Goal: Answer question/provide support: Share knowledge or assist other users

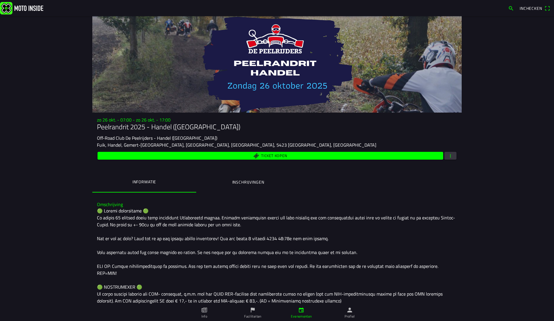
click at [304, 312] on icon "calendar" at bounding box center [301, 310] width 6 height 6
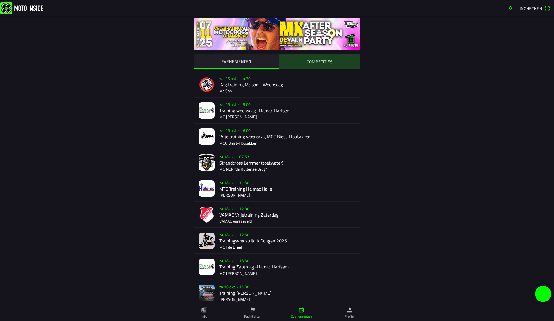
click at [0, 0] on slot "COMPETITIES" at bounding box center [0, 0] width 0 height 0
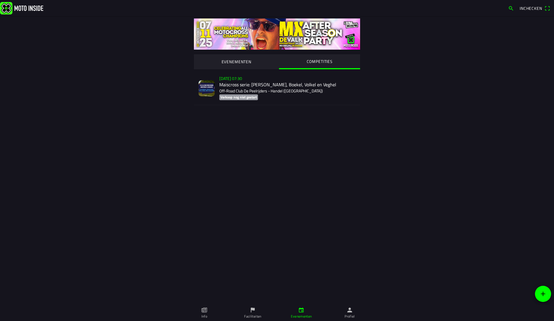
click at [241, 87] on div "zo 2 nov. - 07:30 Maiscross serie: Handel, Boekel, Volkel en Veghel Off-Road Cl…" at bounding box center [287, 88] width 136 height 33
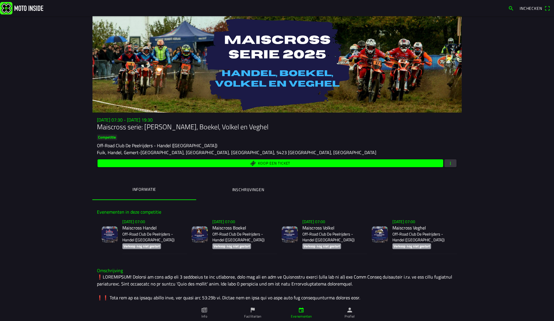
click at [151, 228] on h2 "Maiscross Handel" at bounding box center [152, 227] width 60 height 5
click at [30, 106] on main "zo 2 nov. - 07:30 - zo 23 nov. - 19:30 Maiscross serie: Handel, Boekel, Volkel …" at bounding box center [277, 168] width 554 height 305
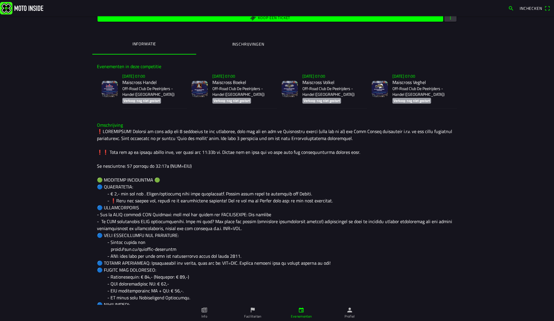
scroll to position [134, 0]
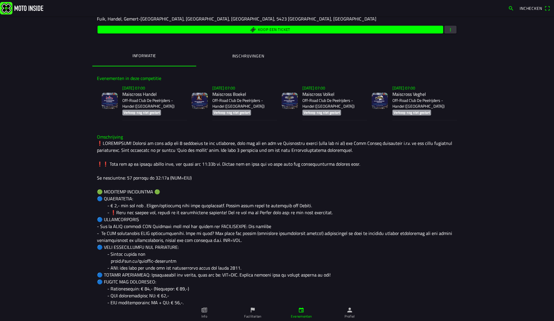
click at [149, 95] on h2 "Maiscross Handel" at bounding box center [152, 93] width 60 height 5
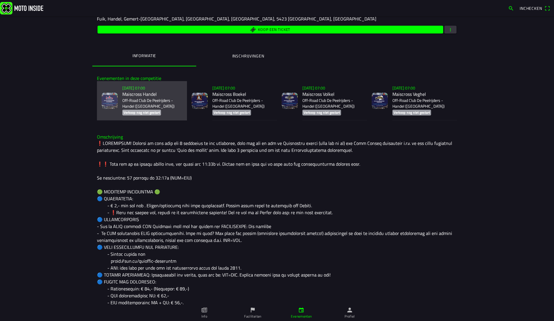
scroll to position [70, 0]
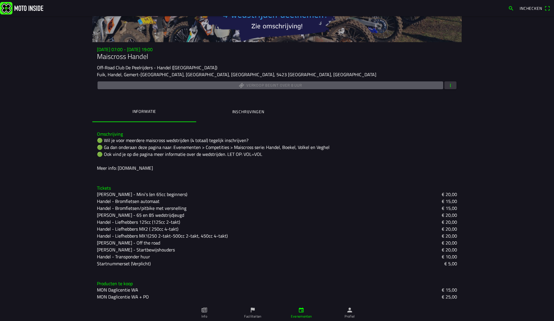
click at [454, 86] on button "button" at bounding box center [450, 85] width 12 height 8
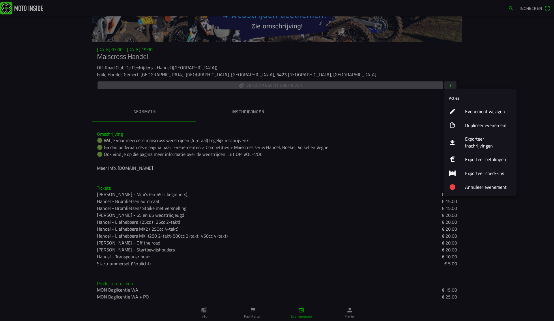
click at [479, 112] on ion-label "Evenement wijzigen" at bounding box center [488, 111] width 47 height 7
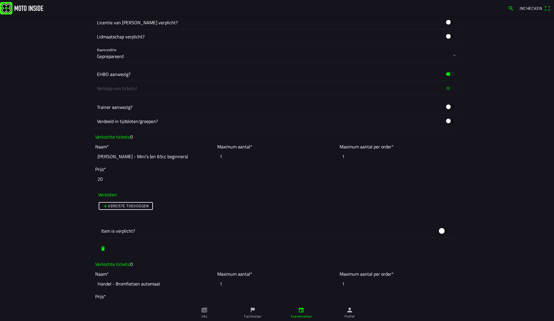
scroll to position [325, 0]
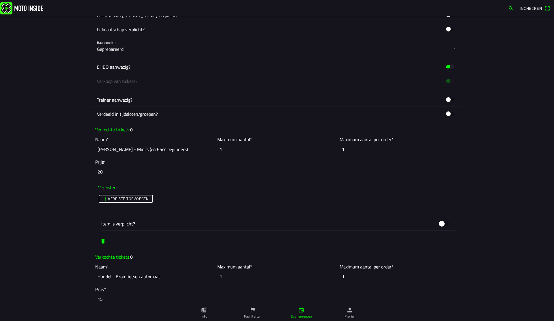
drag, startPoint x: 234, startPoint y: 148, endPoint x: 207, endPoint y: 145, distance: 27.1
click at [0, 0] on slot "Naam* Handel - Mini’s (en 65cc beginners) Maximum aantal* 1 Maximum aantal per …" at bounding box center [0, 0] width 0 height 0
drag, startPoint x: 237, startPoint y: 152, endPoint x: 197, endPoint y: 149, distance: 40.5
click at [0, 0] on slot "Naam* Handel - Mini’s (en 65cc beginners) Maximum aantal* 1 Maximum aantal per …" at bounding box center [0, 0] width 0 height 0
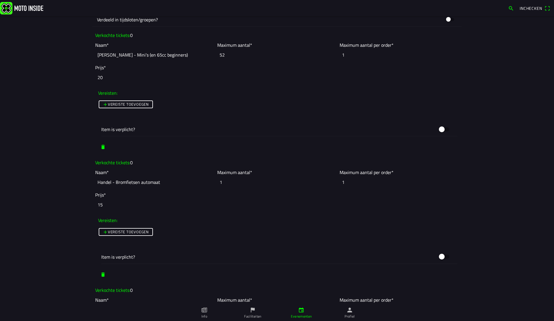
scroll to position [426, 0]
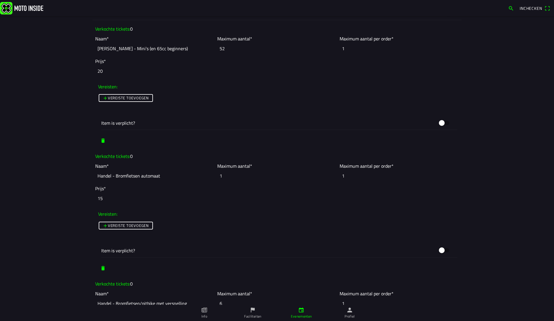
type input "52"
drag, startPoint x: 242, startPoint y: 175, endPoint x: 183, endPoint y: 171, distance: 58.4
click at [0, 0] on slot "Naam* Handel - Bromfietsen automaat Maximum aantal* 1 Maximum aantal per order*…" at bounding box center [0, 0] width 0 height 0
type input "2"
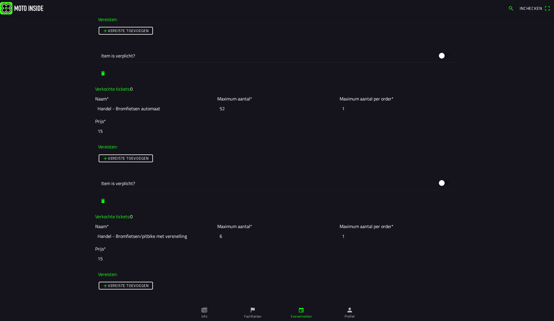
scroll to position [496, 0]
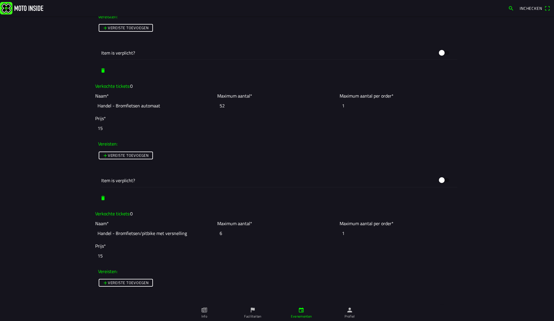
type input "52"
drag, startPoint x: 208, startPoint y: 229, endPoint x: 199, endPoint y: 229, distance: 8.9
click at [0, 0] on slot "Naam* Handel - Bromfietsen/pitbike met versnelling Maximum aantal* 6 Maximum aa…" at bounding box center [0, 0] width 0 height 0
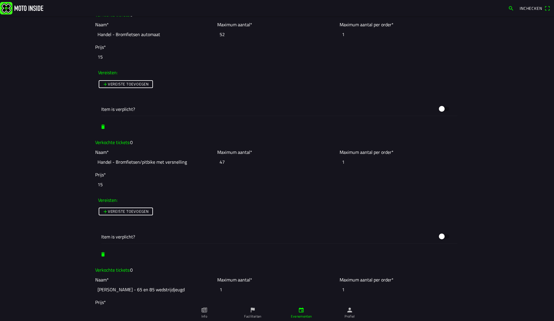
scroll to position [568, 0]
click at [0, 0] on slot "Naam* Handel - Bromfietsen/pitbike met versnelling Maximum aantal* 47 Maximum a…" at bounding box center [0, 0] width 0 height 0
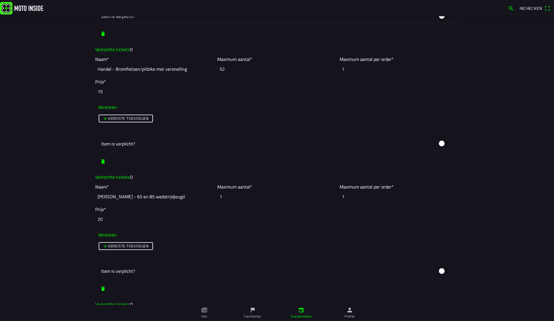
scroll to position [681, 0]
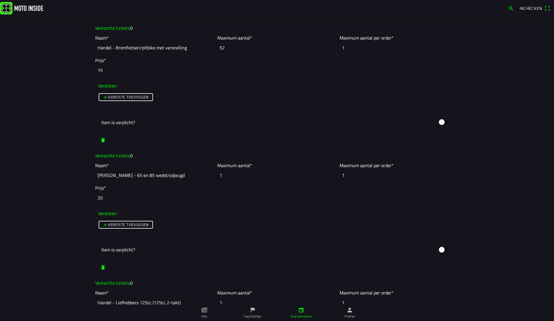
type input "52"
drag, startPoint x: 220, startPoint y: 176, endPoint x: 195, endPoint y: 171, distance: 24.6
click at [0, 0] on slot "Naam* Handel - 65 en 85 wedstrijdjeugd Maximum aantal* 1 Maximum aantal per ord…" at bounding box center [0, 0] width 0 height 0
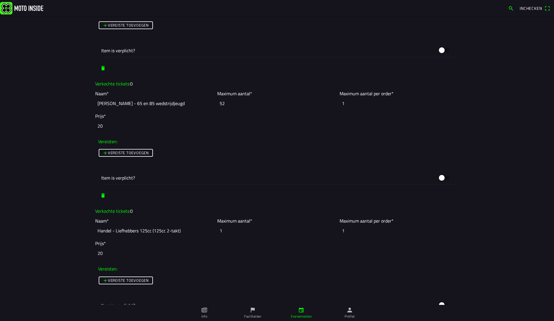
scroll to position [786, 0]
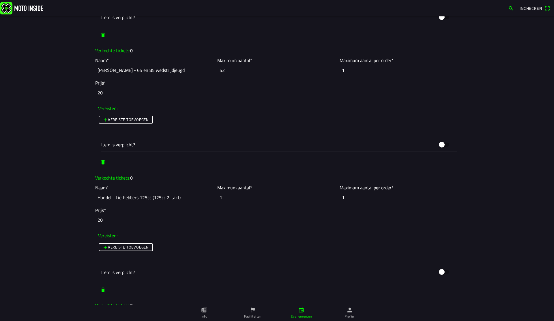
type input "52"
click at [225, 199] on input "1" at bounding box center [276, 197] width 119 height 13
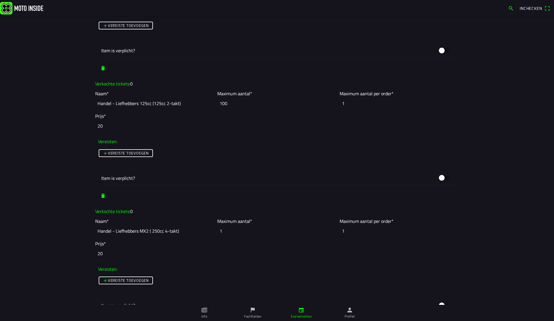
scroll to position [881, 0]
type input "100"
click at [235, 230] on input "1" at bounding box center [276, 229] width 119 height 13
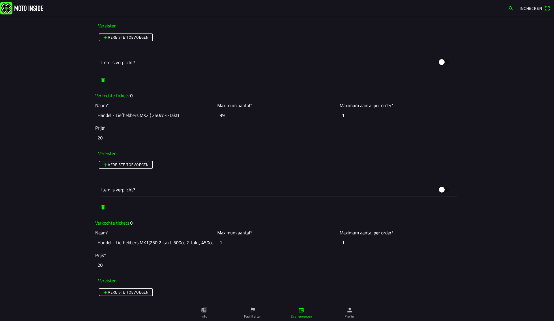
scroll to position [998, 0]
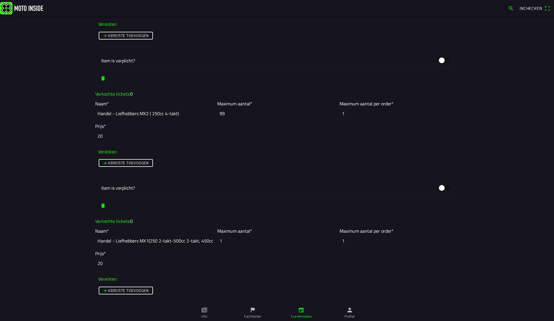
type input "9"
type input "2"
type input "0"
type input "100"
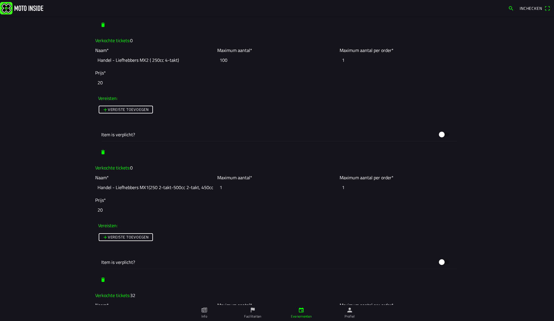
scroll to position [1052, 0]
drag, startPoint x: 231, startPoint y: 188, endPoint x: 213, endPoint y: 185, distance: 18.2
click at [0, 0] on slot "Naam* Handel - Liefhebbers MX1(250 2-takt-500cc 2-takt, 450cc 4-takt) Maximum a…" at bounding box center [0, 0] width 0 height 0
type input "52"
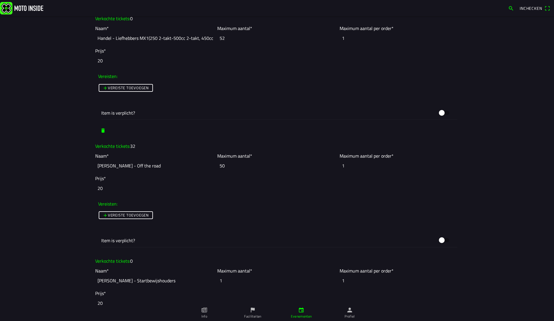
scroll to position [1209, 0]
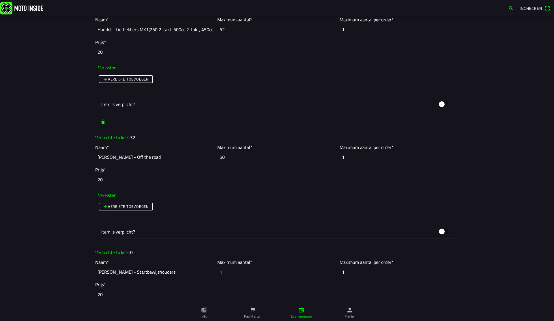
drag, startPoint x: 241, startPoint y: 160, endPoint x: 205, endPoint y: 158, distance: 36.4
click at [0, 0] on slot "Naam* Handel - Off the road Maximum aantal* 50 Maximum aantal per order* 1" at bounding box center [0, 0] width 0 height 0
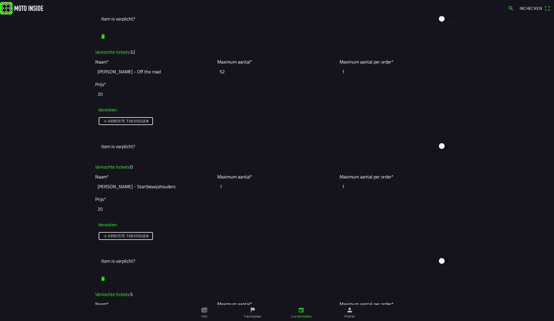
scroll to position [1301, 0]
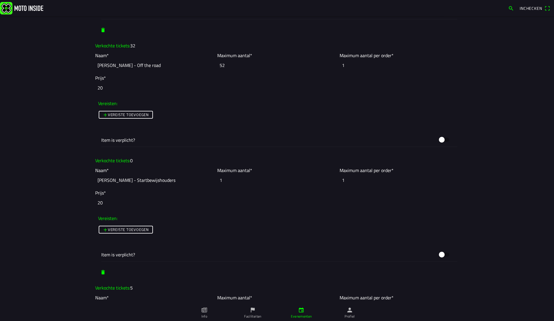
type input "52"
drag, startPoint x: 237, startPoint y: 182, endPoint x: 194, endPoint y: 179, distance: 42.5
click at [0, 0] on slot "Naam* Handel - Startbewijshouders Maximum aantal* 1 Maximum aantal per order* 1" at bounding box center [0, 0] width 0 height 0
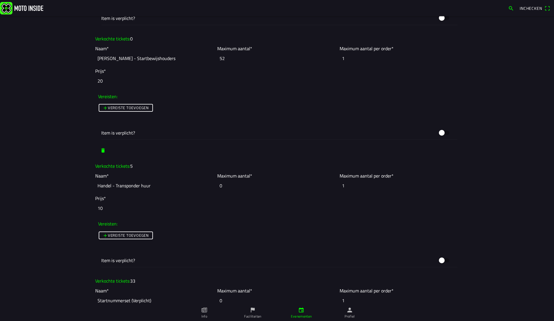
scroll to position [1443, 0]
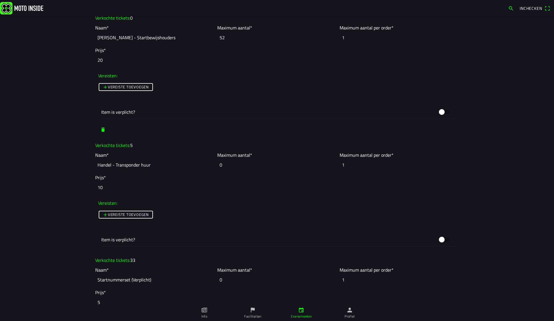
type input "52"
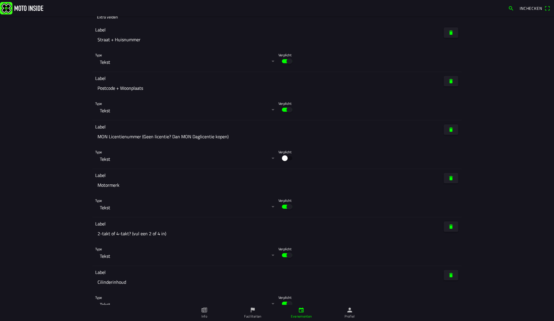
scroll to position [3003, 0]
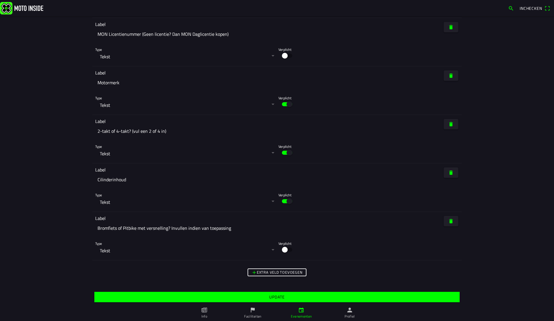
click at [0, 0] on slot "Update" at bounding box center [0, 0] width 0 height 0
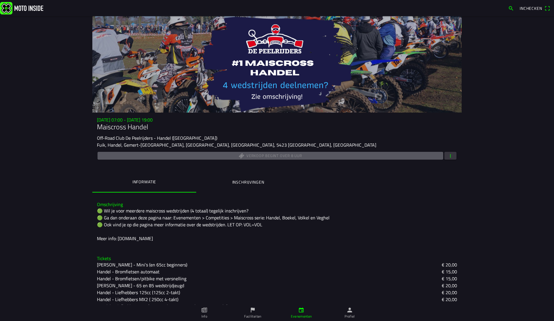
click at [448, 153] on span "button" at bounding box center [450, 156] width 5 height 8
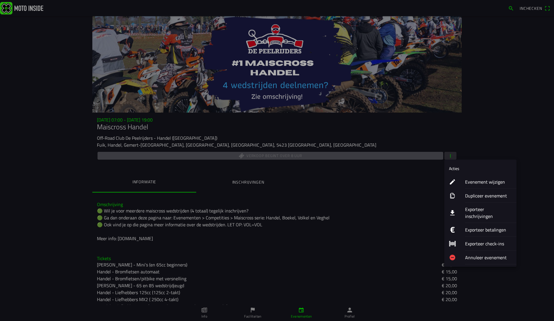
click at [481, 182] on ion-label "Evenement wijzigen" at bounding box center [488, 181] width 47 height 7
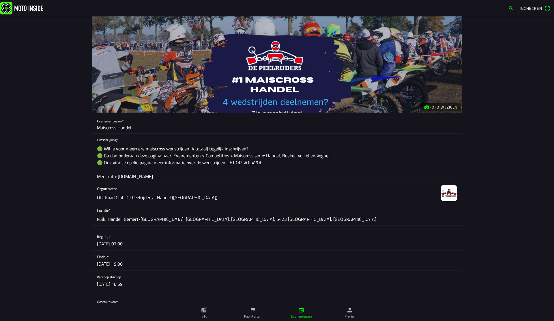
scroll to position [5, 0]
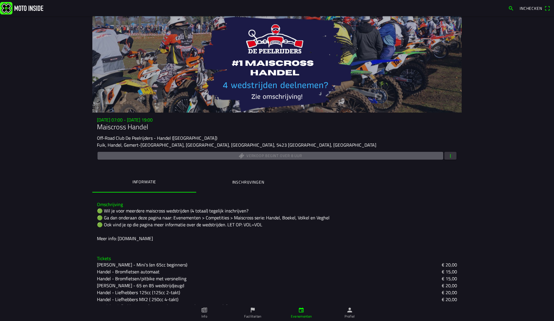
click at [455, 156] on button "button" at bounding box center [450, 156] width 12 height 8
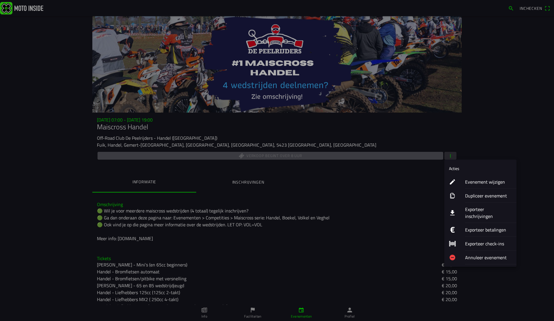
click at [478, 181] on ion-label "Evenement wijzigen" at bounding box center [488, 181] width 47 height 7
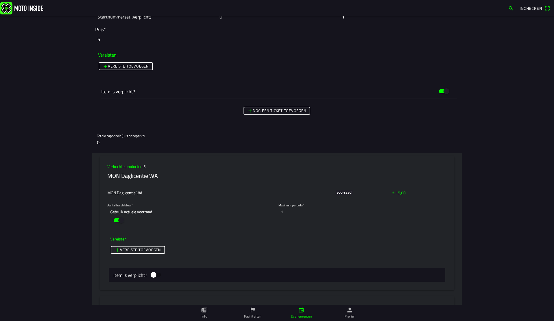
scroll to position [1687, 0]
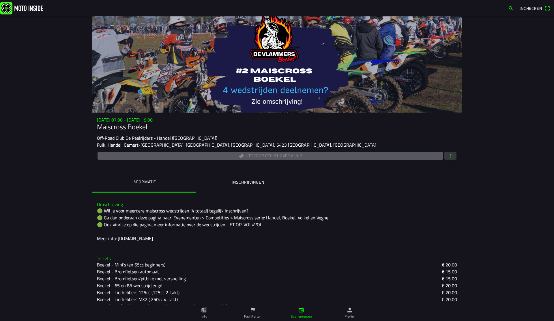
click at [454, 155] on button "button" at bounding box center [450, 156] width 12 height 8
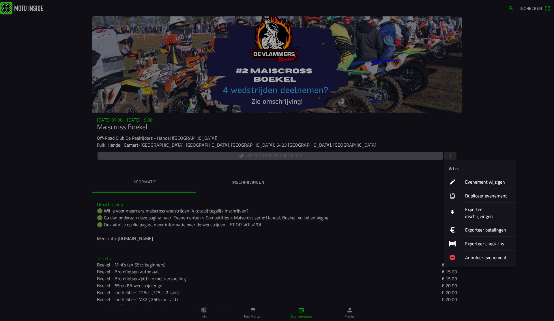
click at [480, 181] on ion-label "Evenement wijzigen" at bounding box center [488, 181] width 47 height 7
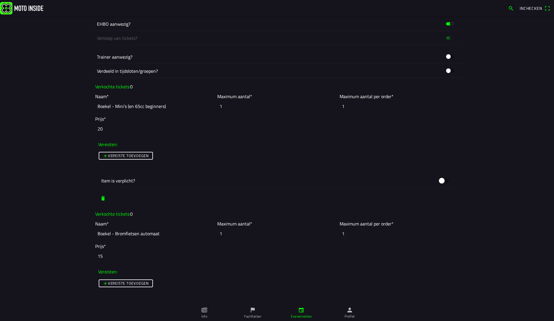
scroll to position [370, 0]
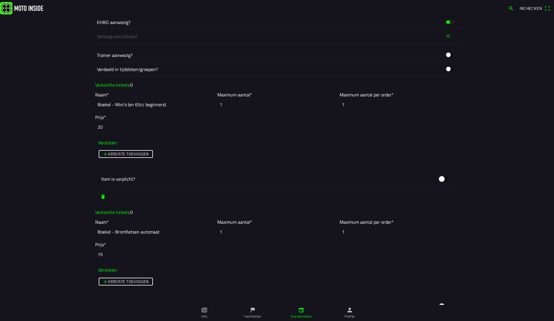
drag, startPoint x: 229, startPoint y: 103, endPoint x: 188, endPoint y: 100, distance: 41.4
click at [0, 0] on slot "Naam* Boekel - Mini’s (en 65cc beginners) Maximum aantal* 1 Maximum aantal per …" at bounding box center [0, 0] width 0 height 0
type input "52"
drag, startPoint x: 231, startPoint y: 229, endPoint x: 195, endPoint y: 226, distance: 35.3
click at [0, 0] on slot "Naam* Boekel - Bromfietsen automaat Maximum aantal* 1 Maximum aantal per order*…" at bounding box center [0, 0] width 0 height 0
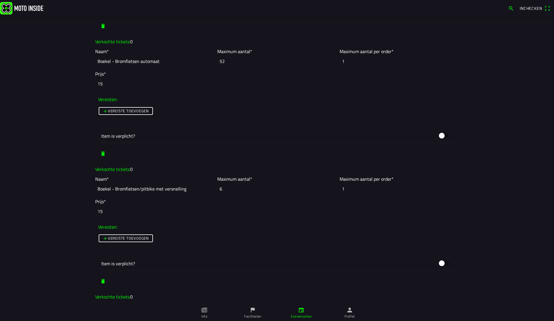
scroll to position [549, 0]
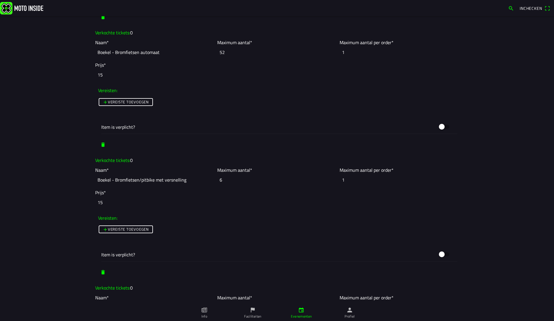
type input "52"
drag, startPoint x: 214, startPoint y: 180, endPoint x: 177, endPoint y: 172, distance: 37.7
click at [0, 0] on slot "Naam* Boekel - Bromfietsen/pitbike met versnelling Maximum aantal* 6 Maximum aa…" at bounding box center [0, 0] width 0 height 0
type input "52"
click at [46, 151] on main "Foto wijzigen Evenementnaam* Maiscross Boekel Omschrijving* 🟢 Wil je voor meerd…" at bounding box center [277, 168] width 554 height 305
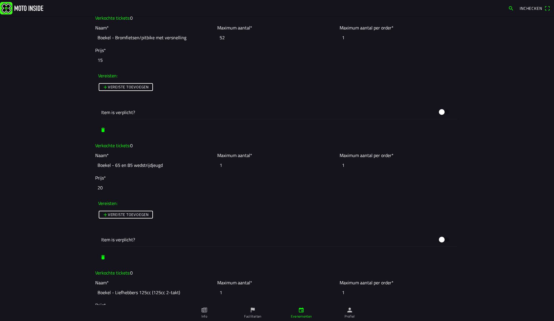
scroll to position [701, 0]
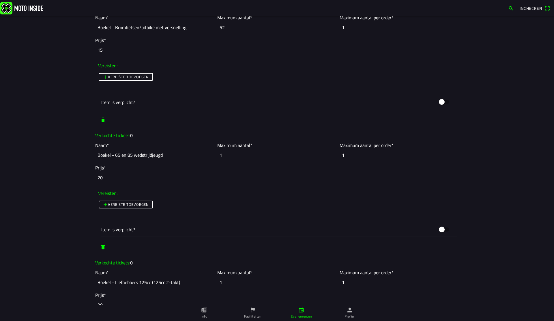
drag, startPoint x: 235, startPoint y: 155, endPoint x: 199, endPoint y: 151, distance: 36.0
click at [0, 0] on slot "Naam* Boekel - 65 en 85 wedstrijdjeugd Maximum aantal* 1 Maximum aantal per ord…" at bounding box center [0, 0] width 0 height 0
type input "52"
click at [38, 126] on main "Foto wijzigen Evenementnaam* Maiscross Boekel Omschrijving* 🟢 Wil je voor meerd…" at bounding box center [277, 168] width 554 height 305
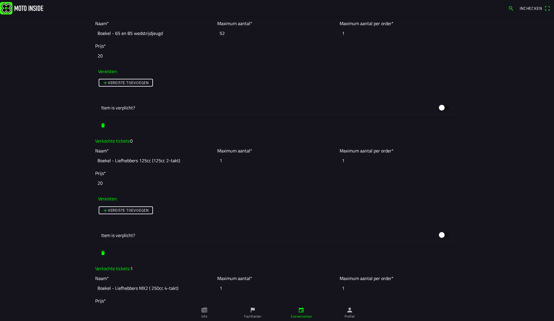
scroll to position [829, 0]
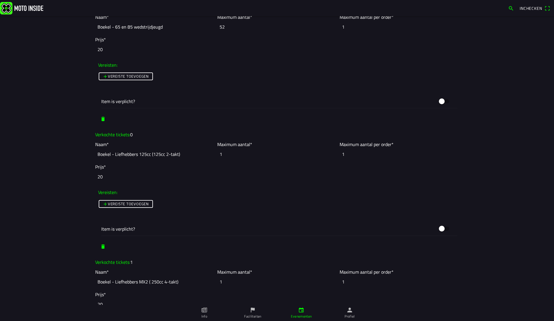
drag, startPoint x: 257, startPoint y: 156, endPoint x: 187, endPoint y: 153, distance: 70.2
click at [0, 0] on slot "Naam* Boekel - Liefhebbers 125cc (125cc 2-takt) Maximum aantal* 1 Maximum aanta…" at bounding box center [0, 0] width 0 height 0
click at [64, 136] on main "Foto wijzigen Evenementnaam* Maiscross Boekel Omschrijving* 🟢 Wil je voor meerd…" at bounding box center [277, 168] width 554 height 305
drag, startPoint x: 221, startPoint y: 153, endPoint x: 202, endPoint y: 152, distance: 19.1
click at [0, 0] on slot "Naam* Boekel - Liefhebbers 125cc (125cc 2-takt) Maximum aantal* 52 Maximum aant…" at bounding box center [0, 0] width 0 height 0
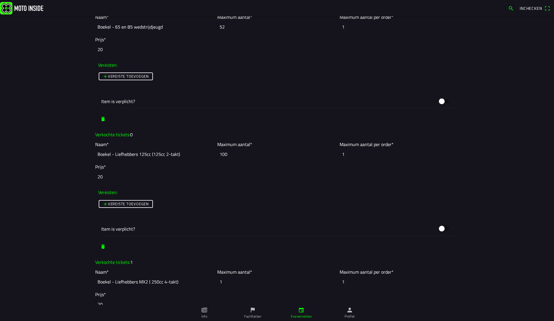
type input "100"
click at [69, 148] on main "Foto wijzigen Evenementnaam* Maiscross Boekel Omschrijving* 🟢 Wil je voor meerd…" at bounding box center [277, 168] width 554 height 305
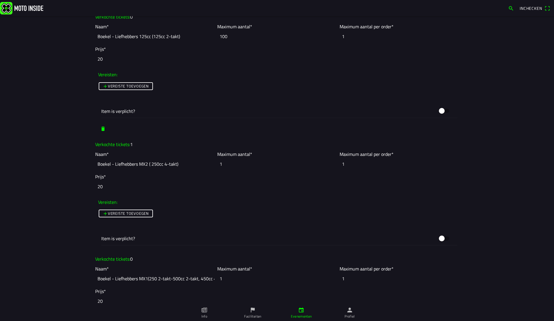
scroll to position [959, 0]
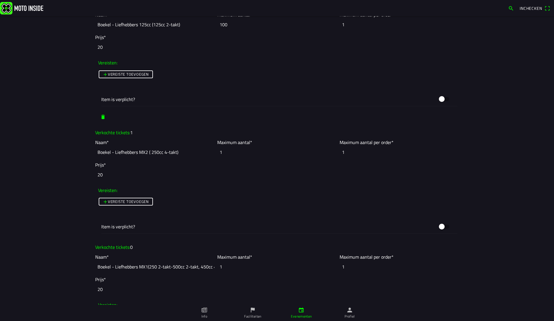
click at [232, 151] on input "1" at bounding box center [276, 152] width 119 height 13
type input "100"
click at [48, 168] on main "Foto wijzigen Evenementnaam* Maiscross Boekel Omschrijving* 🟢 Wil je voor meerd…" at bounding box center [277, 168] width 554 height 305
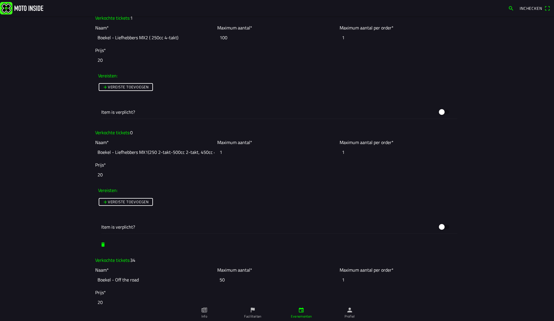
scroll to position [1096, 0]
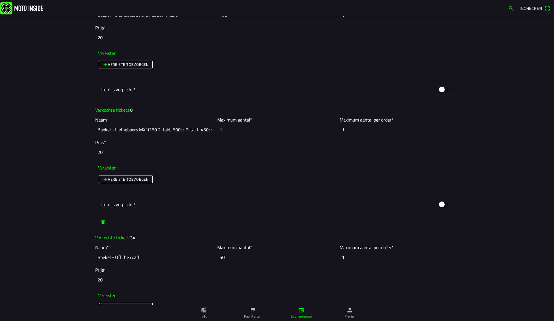
drag, startPoint x: 248, startPoint y: 128, endPoint x: 205, endPoint y: 127, distance: 43.0
click at [0, 0] on slot "Naam* Boekel - Liefhebbers MX1(250 2-takt-500cc 2-takt, 450cc 4-takt) Maximum a…" at bounding box center [0, 0] width 0 height 0
type input "52"
click at [49, 149] on main "Foto wijzigen Evenementnaam* Maiscross Boekel Omschrijving* 🟢 Wil je voor meerd…" at bounding box center [277, 168] width 554 height 305
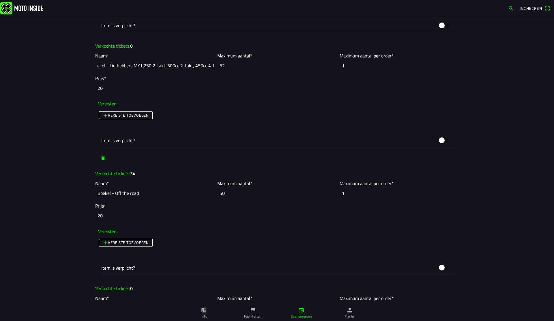
scroll to position [0, 0]
drag, startPoint x: 113, startPoint y: 66, endPoint x: 81, endPoint y: 64, distance: 32.1
click at [81, 64] on main "Foto wijzigen Evenementnaam* Maiscross Boekel Omschrijving* 🟢 Wil je voor meerd…" at bounding box center [277, 168] width 554 height 305
click at [66, 74] on main "Foto wijzigen Evenementnaam* Maiscross Boekel Omschrijving* 🟢 Wil je voor meerd…" at bounding box center [277, 168] width 554 height 305
click at [234, 193] on input "50" at bounding box center [276, 193] width 119 height 13
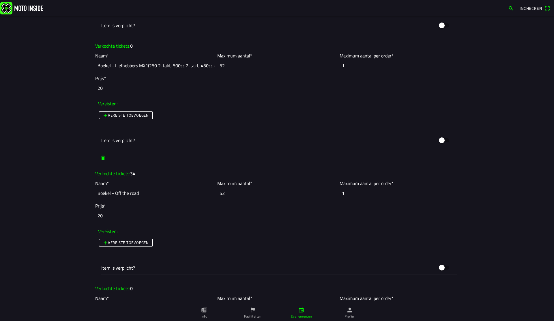
type input "52"
click at [53, 175] on main "Foto wijzigen Evenementnaam* Maiscross Boekel Omschrijving* 🟢 Wil je voor meerd…" at bounding box center [277, 168] width 554 height 305
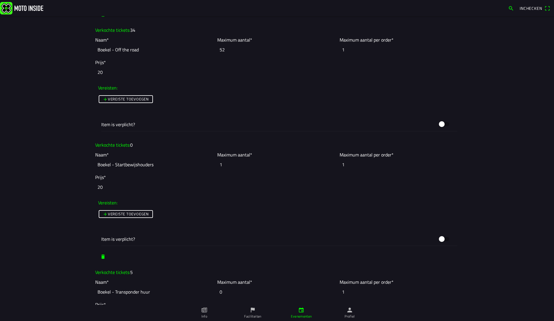
scroll to position [1307, 0]
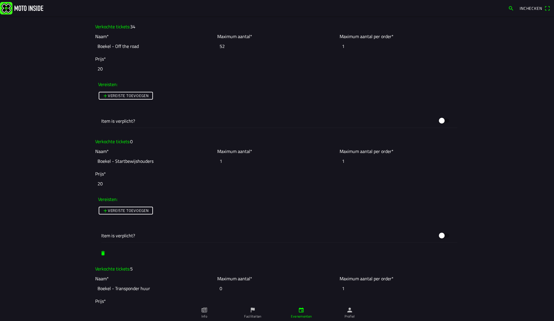
drag, startPoint x: 246, startPoint y: 160, endPoint x: 205, endPoint y: 156, distance: 41.8
click at [0, 0] on slot "Naam* Boekel - Startbewijshouders Maximum aantal* 1 Maximum aantal per order* 1" at bounding box center [0, 0] width 0 height 0
type input "52"
click at [72, 139] on main "Foto wijzigen Evenementnaam* Maiscross Boekel Omschrijving* 🟢 Wil je voor meerd…" at bounding box center [277, 168] width 554 height 305
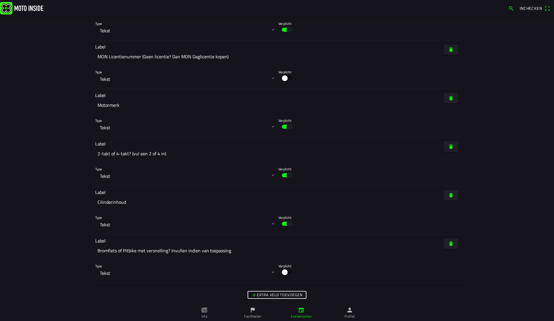
scroll to position [2875, 0]
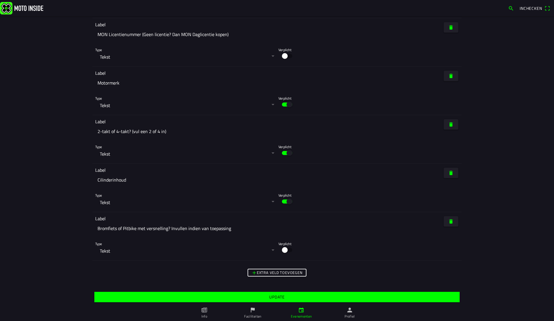
click at [0, 0] on slot "Update" at bounding box center [0, 0] width 0 height 0
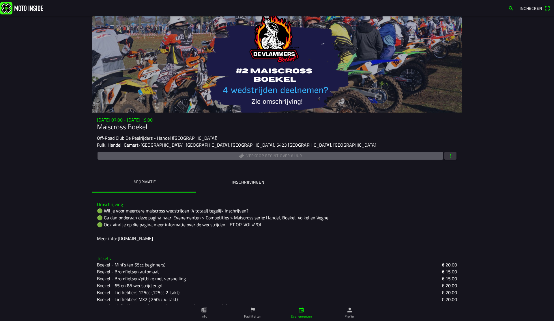
click at [452, 158] on span "button" at bounding box center [450, 156] width 5 height 8
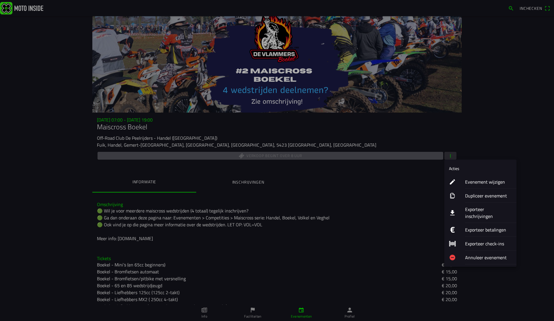
click at [478, 182] on ion-label "Evenement wijzigen" at bounding box center [488, 181] width 47 height 7
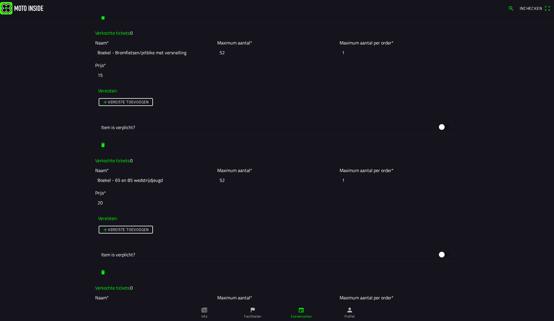
scroll to position [676, 0]
drag, startPoint x: 230, startPoint y: 53, endPoint x: 181, endPoint y: 45, distance: 49.3
click at [0, 0] on slot "Naam* Boekel - Bromfietsen/pitbike met versnelling Maximum aantal* 52 Maximum a…" at bounding box center [0, 0] width 0 height 0
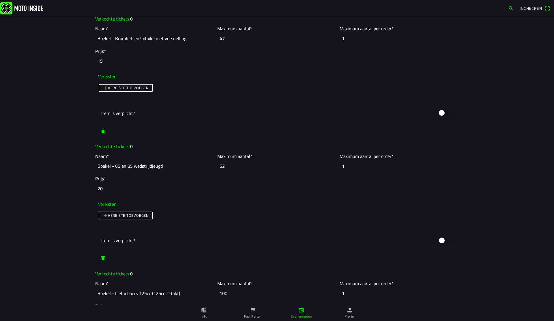
type input "47"
click at [66, 147] on main "Foto wijzigen Evenementnaam* Maiscross Boekel Omschrijving* 🟢 Wil je voor meerd…" at bounding box center [277, 168] width 554 height 305
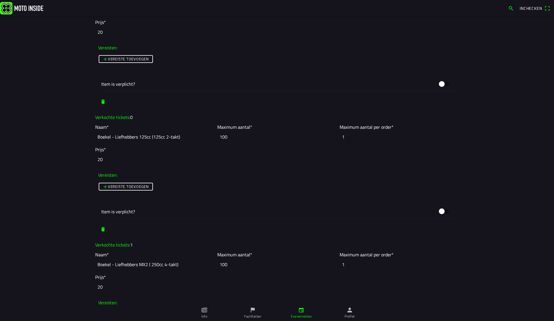
scroll to position [850, 0]
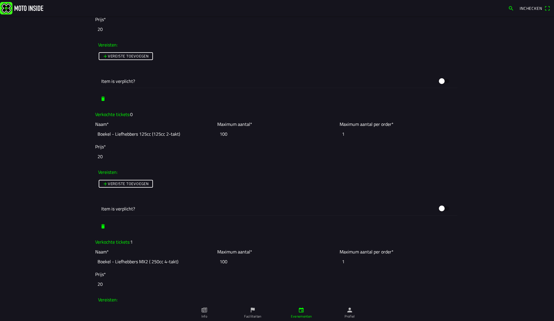
drag, startPoint x: 235, startPoint y: 135, endPoint x: 201, endPoint y: 133, distance: 33.9
click at [0, 0] on slot "Naam* Boekel - Liefhebbers 125cc (125cc 2-takt) Maximum aantal* 100 Maximum aan…" at bounding box center [0, 0] width 0 height 0
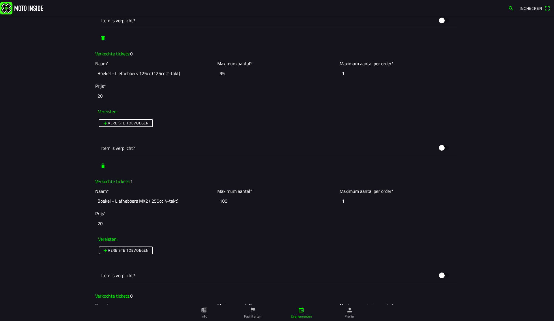
scroll to position [923, 0]
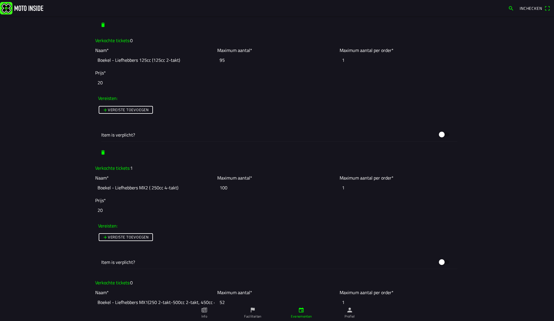
type input "95"
drag, startPoint x: 236, startPoint y: 190, endPoint x: 156, endPoint y: 178, distance: 81.4
click at [0, 0] on slot "Naam* Boekel - Liefhebbers MX2 ( 250cc 4-takt) Maximum aantal* 100 Maximum aant…" at bounding box center [0, 0] width 0 height 0
type input "95"
click at [70, 168] on main "Foto wijzigen Evenementnaam* Maiscross Boekel Omschrijving* 🟢 Wil je voor meerd…" at bounding box center [277, 168] width 554 height 305
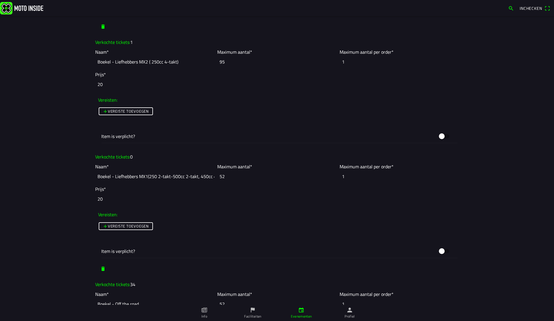
scroll to position [1060, 0]
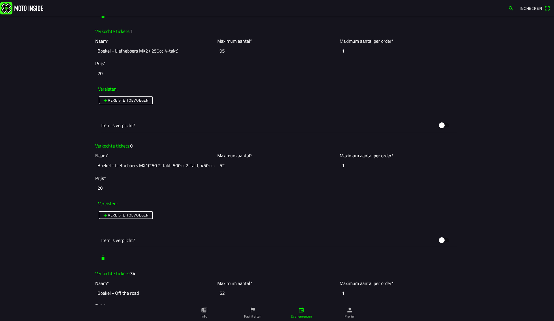
drag, startPoint x: 233, startPoint y: 166, endPoint x: 185, endPoint y: 159, distance: 48.7
click at [0, 0] on slot "Naam* Boekel - Liefhebbers MX1(250 2-takt-500cc 2-takt, 450cc 4-takt) Maximum a…" at bounding box center [0, 0] width 0 height 0
type input "47"
click at [50, 147] on main "Foto wijzigen Evenementnaam* Maiscross Boekel Omschrijving* 🟢 Wil je voor meerd…" at bounding box center [277, 168] width 554 height 305
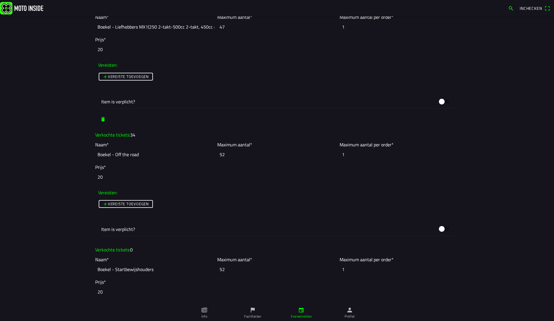
scroll to position [1213, 0]
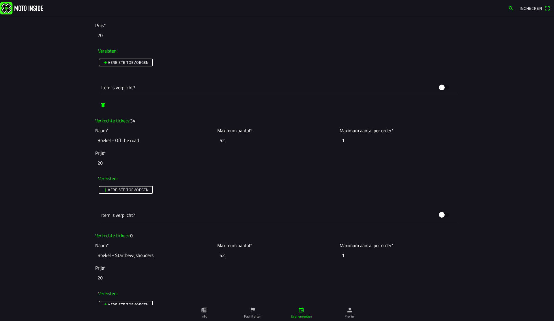
drag, startPoint x: 186, startPoint y: 138, endPoint x: 166, endPoint y: 138, distance: 19.9
click at [0, 0] on slot "Naam* Boekel - Off the road Maximum aantal* 52 Maximum aantal per order* 1" at bounding box center [0, 0] width 0 height 0
type input "47"
click at [55, 157] on main "Foto wijzigen Evenementnaam* Maiscross Boekel Omschrijving* 🟢 Wil je voor meerd…" at bounding box center [277, 168] width 554 height 305
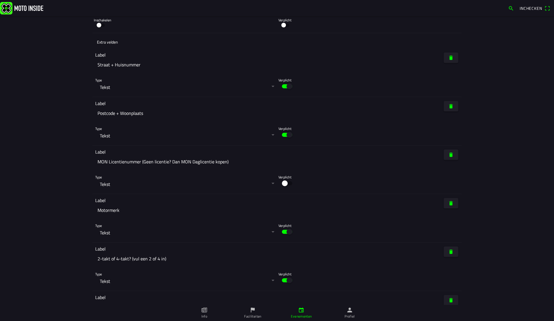
scroll to position [2875, 0]
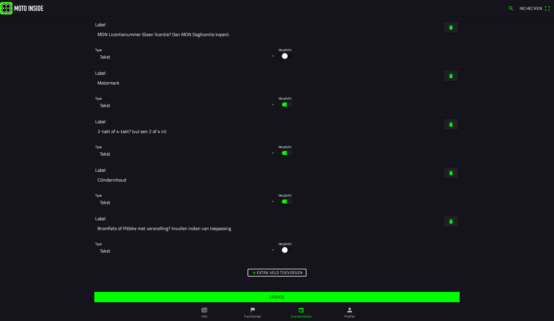
click at [310, 298] on span "Update" at bounding box center [277, 297] width 356 height 10
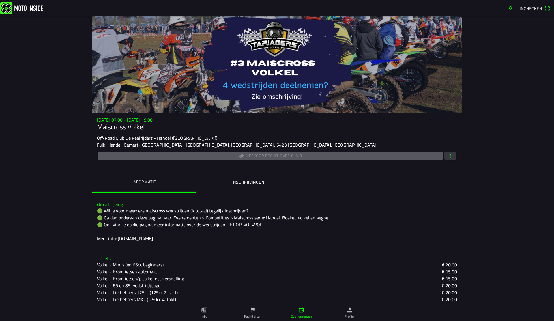
click at [455, 156] on button "button" at bounding box center [450, 156] width 12 height 8
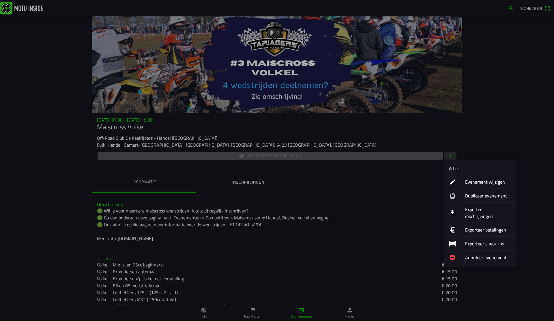
click at [482, 183] on ion-label "Evenement wijzigen" at bounding box center [488, 181] width 47 height 7
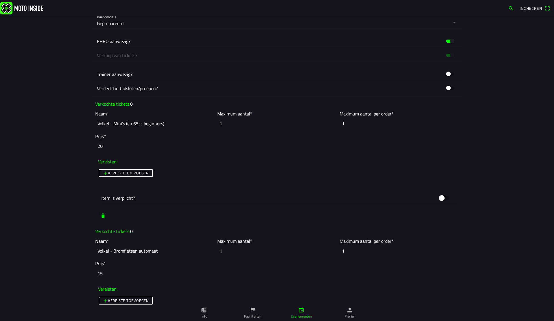
scroll to position [351, 0]
drag, startPoint x: 231, startPoint y: 125, endPoint x: 203, endPoint y: 122, distance: 28.5
click at [0, 0] on slot "Naam* Volkel - Mini’s (en 65cc beginners) Maximum aantal* 1 Maximum aantal per …" at bounding box center [0, 0] width 0 height 0
type input "52"
click at [68, 117] on main "Foto wijzigen Evenementnaam* Maiscross Volkel Omschrijving* 🟢 Wil je voor meerd…" at bounding box center [277, 168] width 554 height 305
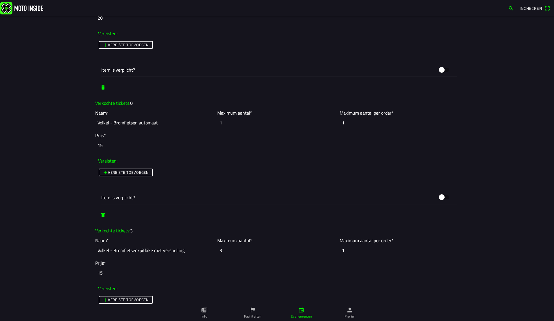
scroll to position [498, 0]
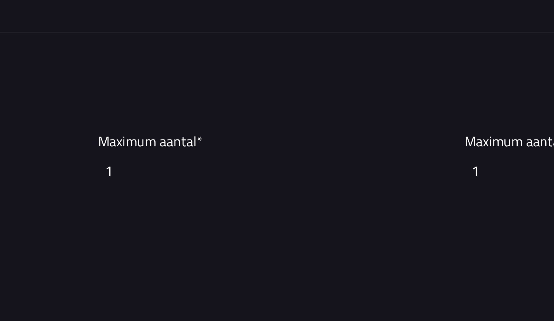
click at [262, 82] on ion-col "Verkochte tickets: 0" at bounding box center [277, 84] width 366 height 10
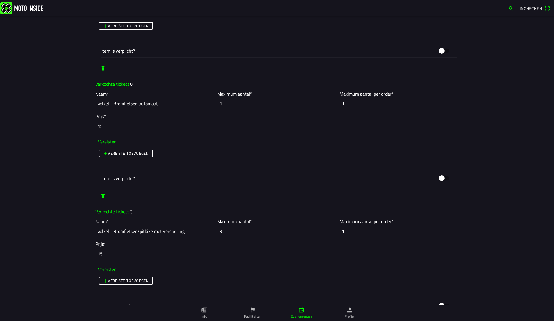
drag, startPoint x: 232, startPoint y: 104, endPoint x: 173, endPoint y: 96, distance: 59.1
click at [0, 0] on slot "Naam* Volkel - Bromfietsen automaat Maximum aantal* 1 Maximum aantal per order*…" at bounding box center [0, 0] width 0 height 0
type input "52"
click at [43, 101] on main "Foto wijzigen Evenementnaam* Maiscross Volkel Omschrijving* 🟢 Wil je voor meerd…" at bounding box center [277, 168] width 554 height 305
drag, startPoint x: 237, startPoint y: 230, endPoint x: 190, endPoint y: 224, distance: 47.4
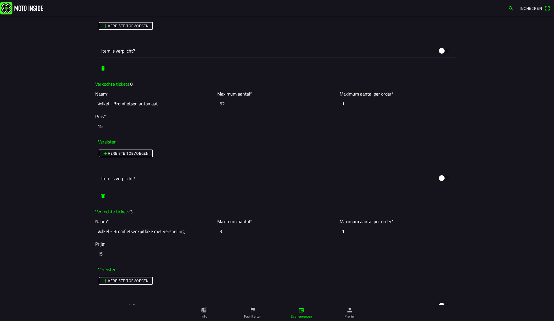
click at [0, 0] on slot "Naam* Volkel - Bromfietsen/pitbike met versnelling Maximum aantal* 3 Maximum aa…" at bounding box center [0, 0] width 0 height 0
type input "52"
click at [44, 189] on main "Foto wijzigen Evenementnaam* Maiscross Volkel Omschrijving* 🟢 Wil je voor meerd…" at bounding box center [277, 168] width 554 height 305
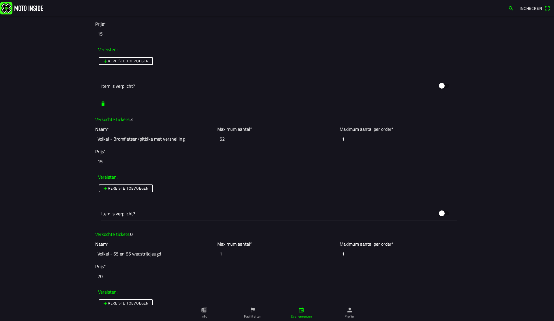
scroll to position [592, 0]
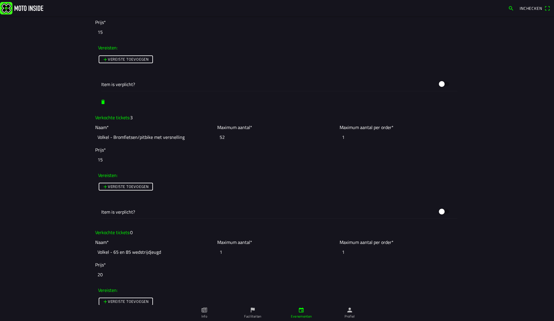
drag, startPoint x: 240, startPoint y: 249, endPoint x: 195, endPoint y: 244, distance: 45.6
click at [0, 0] on slot "Naam* Volkel - 65 en 85 wedstrijdjeugd Maximum aantal* 1 Maximum aantal per ord…" at bounding box center [0, 0] width 0 height 0
type input "52"
click at [40, 192] on main "Foto wijzigen Evenementnaam* Maiscross Volkel Omschrijving* 🟢 Wil je voor meerd…" at bounding box center [277, 168] width 554 height 305
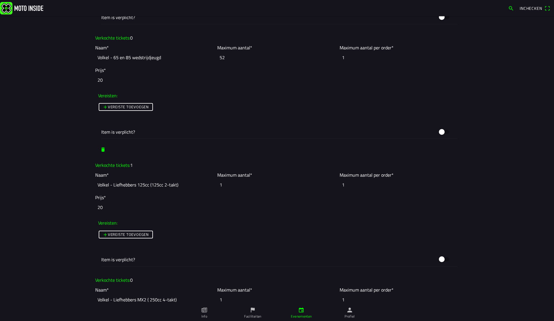
scroll to position [788, 0]
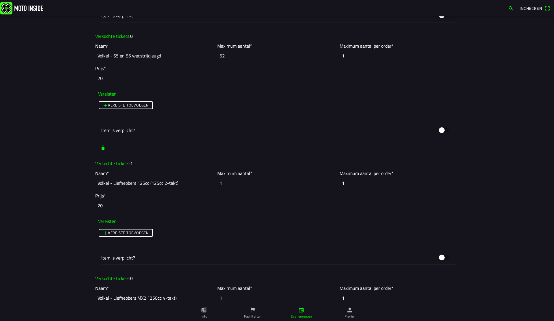
drag, startPoint x: 243, startPoint y: 179, endPoint x: 198, endPoint y: 176, distance: 45.4
click at [0, 0] on slot "Naam* Volkel - Liefhebbers 125cc (125cc 2-takt) Maximum aantal* 1 Maximum aanta…" at bounding box center [0, 0] width 0 height 0
click at [240, 184] on input "1" at bounding box center [276, 183] width 119 height 13
type input "100"
click at [60, 181] on main "Foto wijzigen Evenementnaam* Maiscross Volkel Omschrijving* 🟢 Wil je voor meerd…" at bounding box center [277, 168] width 554 height 305
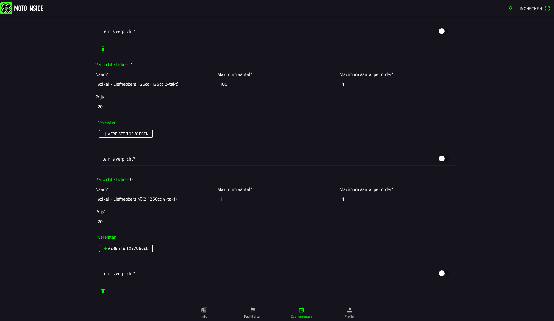
scroll to position [922, 0]
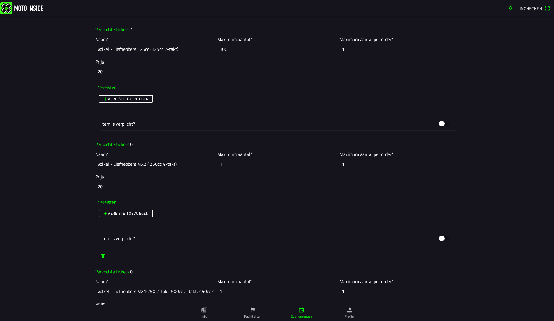
click at [244, 166] on input "1" at bounding box center [276, 164] width 119 height 13
type input "100"
click at [57, 162] on main "Foto wijzigen Evenementnaam* Maiscross Volkel Omschrijving* 🟢 Wil je voor meerd…" at bounding box center [277, 168] width 554 height 305
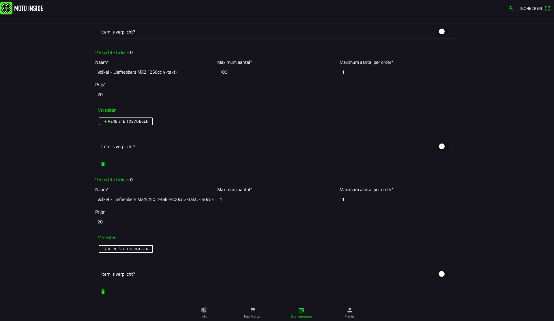
scroll to position [1016, 0]
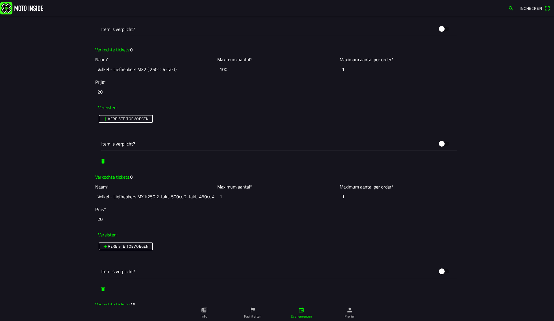
click at [240, 195] on input "1" at bounding box center [276, 196] width 119 height 13
type input "100"
click at [61, 169] on main "Foto wijzigen Evenementnaam* Maiscross Volkel Omschrijving* 🟢 Wil je voor meerd…" at bounding box center [277, 168] width 554 height 305
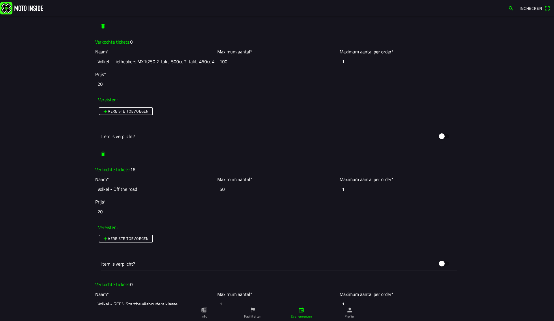
scroll to position [1156, 0]
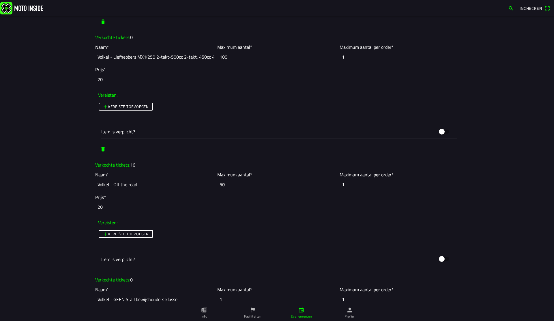
drag, startPoint x: 250, startPoint y: 186, endPoint x: 211, endPoint y: 183, distance: 38.5
click at [0, 0] on slot "Naam* Volkel - Off the road Maximum aantal* 50 Maximum aantal per order* 1" at bounding box center [0, 0] width 0 height 0
type input "52"
click at [70, 159] on main "Foto wijzigen Evenementnaam* Maiscross Volkel Omschrijving* 🟢 Wil je voor meerd…" at bounding box center [277, 168] width 554 height 305
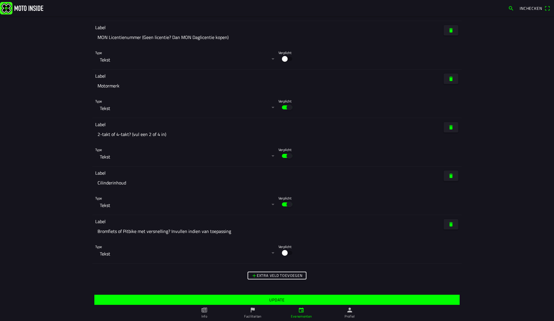
scroll to position [2863, 0]
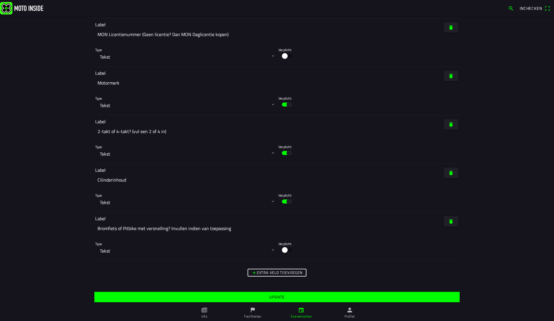
click at [267, 295] on span "Update" at bounding box center [277, 297] width 356 height 10
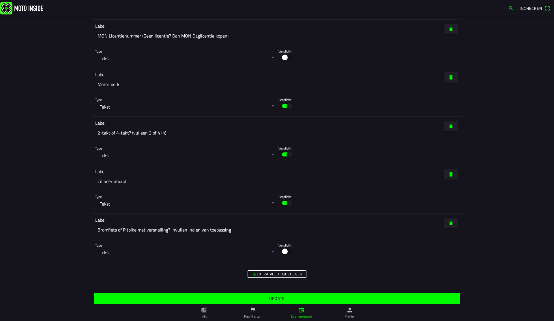
click at [290, 298] on span "Update" at bounding box center [277, 298] width 356 height 10
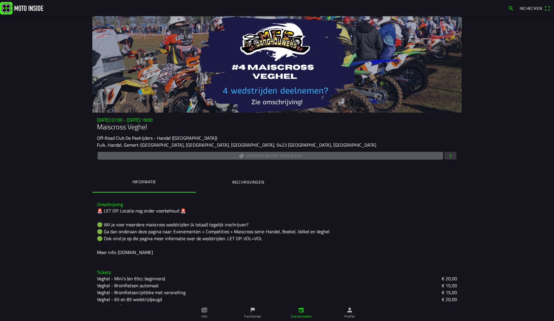
click at [452, 156] on span "button" at bounding box center [450, 156] width 5 height 8
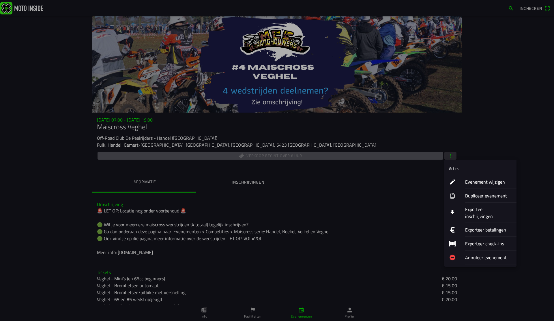
click at [479, 183] on ion-label "Evenement wijzigen" at bounding box center [488, 181] width 47 height 7
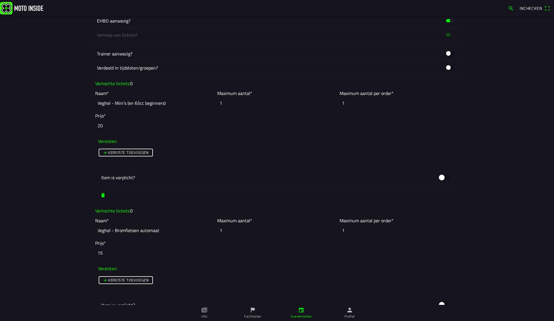
scroll to position [432, 0]
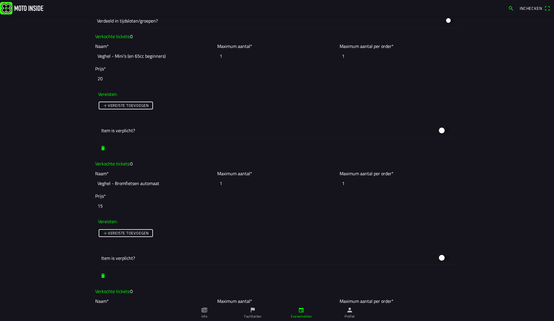
click at [232, 54] on input "1" at bounding box center [276, 56] width 119 height 13
drag, startPoint x: 228, startPoint y: 56, endPoint x: 199, endPoint y: 53, distance: 28.9
click at [0, 0] on slot "Naam* Veghel - Mini’s (en 65cc beginners) Maximum aantal* 1 Maximum aantal per …" at bounding box center [0, 0] width 0 height 0
type input "52"
drag, startPoint x: 225, startPoint y: 186, endPoint x: 192, endPoint y: 180, distance: 33.1
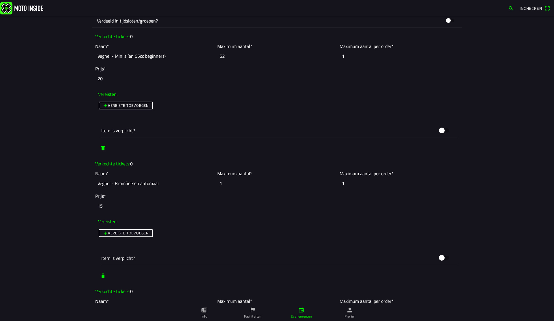
click at [0, 0] on slot "Naam* Veghel - Bromfietsen automaat Maximum aantal* 1 Maximum aantal per order*…" at bounding box center [0, 0] width 0 height 0
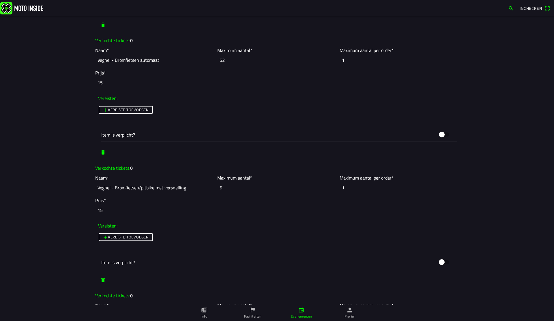
scroll to position [561, 0]
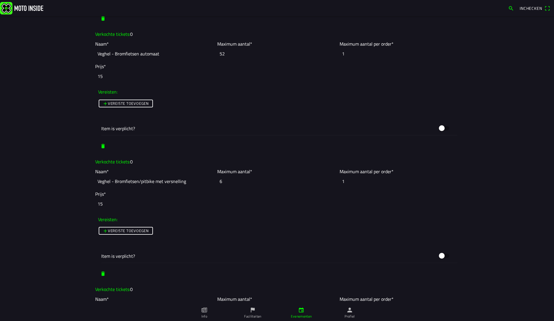
type input "52"
drag, startPoint x: 222, startPoint y: 181, endPoint x: 194, endPoint y: 179, distance: 27.8
click at [0, 0] on slot "Naam* Veghel - Bromfietsen/pitbike met versnelling Maximum aantal* 6 Maximum aa…" at bounding box center [0, 0] width 0 height 0
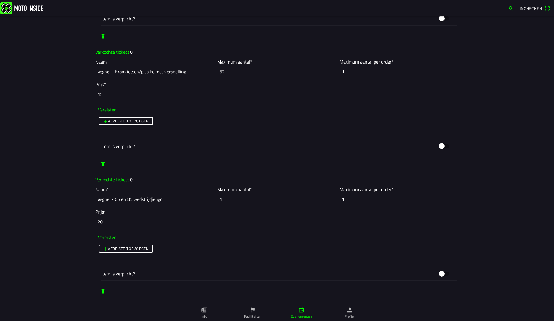
scroll to position [689, 0]
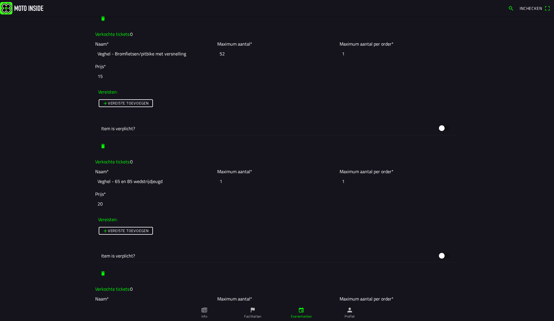
type input "52"
drag, startPoint x: 193, startPoint y: 177, endPoint x: 181, endPoint y: 175, distance: 12.5
click at [0, 0] on slot "Naam* Veghel - 65 en 85 wedstrijdjeugd Maximum aantal* 1 Maximum aantal per ord…" at bounding box center [0, 0] width 0 height 0
type input "52"
drag, startPoint x: 59, startPoint y: 147, endPoint x: 64, endPoint y: 143, distance: 7.0
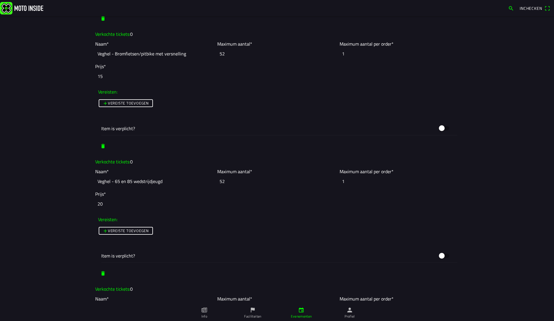
click at [59, 147] on main "Foto wijzigen Evenementnaam* Maiscross Veghel Omschrijving* 🚨 LET OP: Locatie n…" at bounding box center [277, 168] width 554 height 305
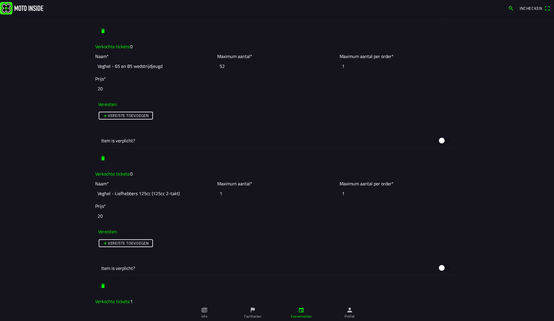
scroll to position [842, 0]
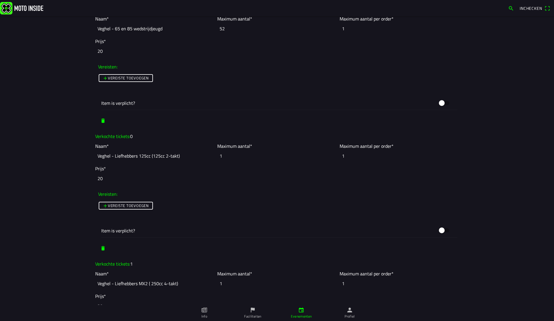
click at [231, 158] on input "1" at bounding box center [276, 155] width 119 height 13
type input "100"
click at [69, 133] on main "Foto wijzigen Evenementnaam* Maiscross Veghel Omschrijving* 🚨 LET OP: Locatie n…" at bounding box center [277, 168] width 554 height 305
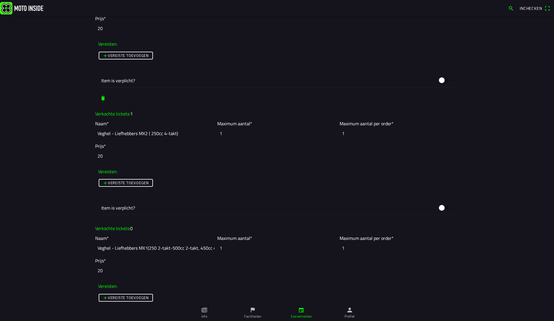
scroll to position [996, 0]
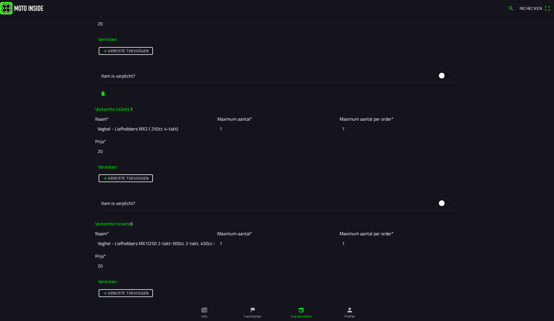
click at [233, 127] on input "1" at bounding box center [276, 128] width 119 height 13
type input "100"
click at [60, 130] on main "Foto wijzigen Evenementnaam* Maiscross Veghel Omschrijving* 🚨 LET OP: Locatie n…" at bounding box center [277, 168] width 554 height 305
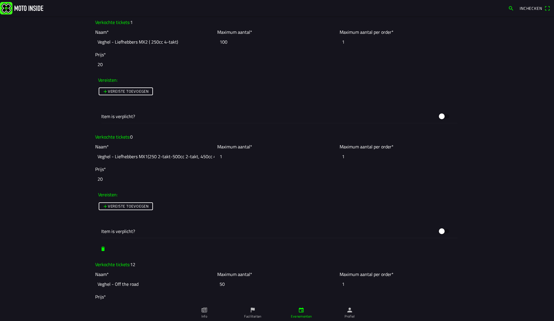
scroll to position [1125, 0]
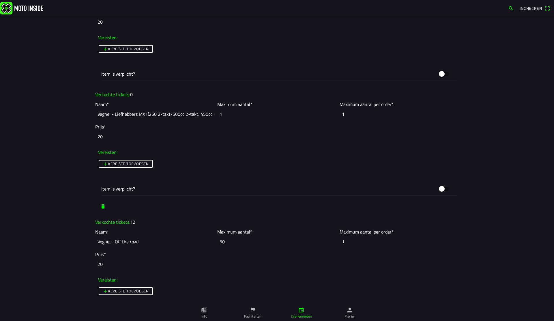
click at [244, 113] on input "1" at bounding box center [276, 114] width 119 height 13
drag, startPoint x: 200, startPoint y: 108, endPoint x: 187, endPoint y: 106, distance: 13.1
click at [0, 0] on slot "Naam* Veghel - Liefhebbers MX1(250 2-takt-500cc 2-takt, 450cc 4-takt) Maximum a…" at bounding box center [0, 0] width 0 height 0
type input "52"
click at [62, 91] on main "Foto wijzigen Evenementnaam* Maiscross Veghel Omschrijving* 🚨 LET OP: Locatie n…" at bounding box center [277, 168] width 554 height 305
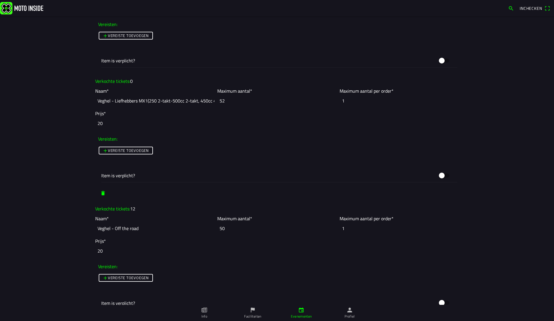
scroll to position [1144, 0]
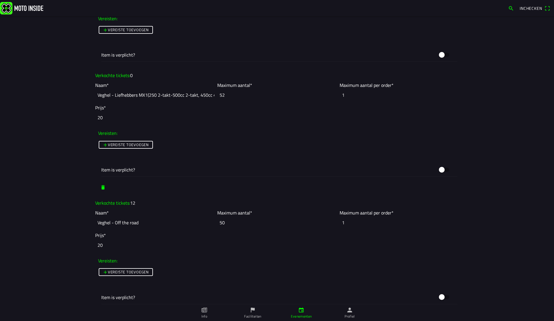
click at [242, 223] on input "50" at bounding box center [276, 222] width 119 height 13
type input "52"
click at [85, 186] on main "Foto wijzigen Evenementnaam* Maiscross Veghel Omschrijving* 🚨 LET OP: Locatie n…" at bounding box center [277, 168] width 554 height 305
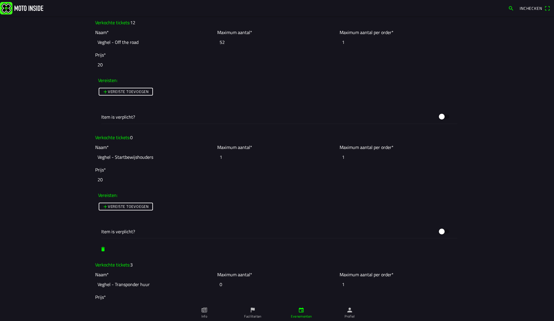
scroll to position [1328, 0]
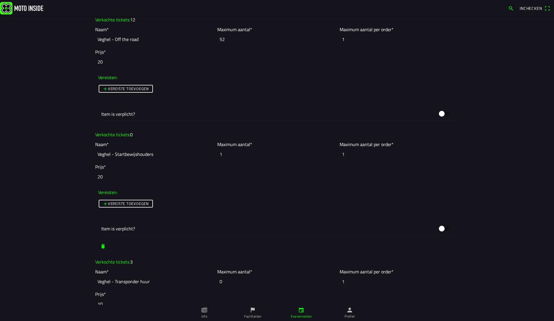
drag, startPoint x: 230, startPoint y: 152, endPoint x: 211, endPoint y: 150, distance: 18.9
click at [0, 0] on slot "Naam* Veghel - Startbewijshouders Maximum aantal* 1 Maximum aantal per order* 1" at bounding box center [0, 0] width 0 height 0
type input "52"
click at [35, 166] on main "Foto wijzigen Evenementnaam* Maiscross Veghel Omschrijving* 🚨 LET OP: Locatie n…" at bounding box center [277, 168] width 554 height 305
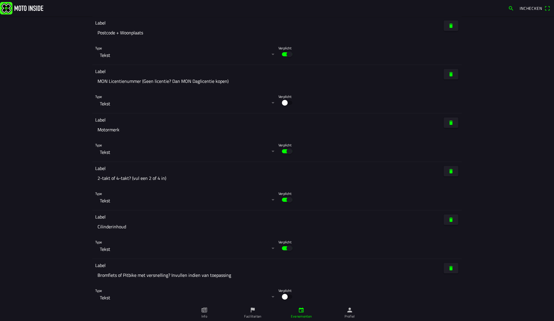
scroll to position [2892, 0]
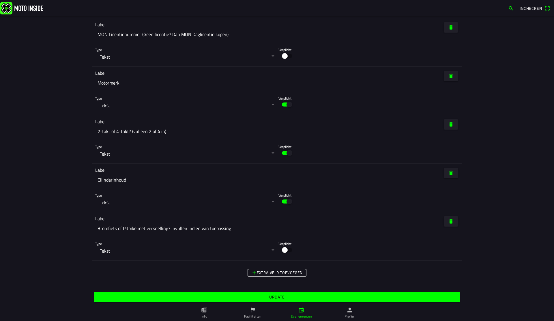
click at [0, 0] on slot "Update" at bounding box center [0, 0] width 0 height 0
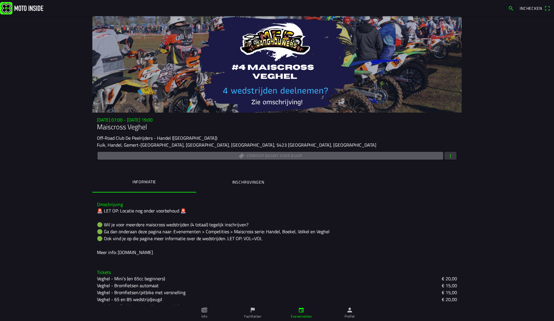
click at [48, 102] on main "zo 23 nov. - 07:00 - zo 23 nov. - 19:00 Maiscross Veghel Off-Road Club De Peelr…" at bounding box center [277, 168] width 554 height 305
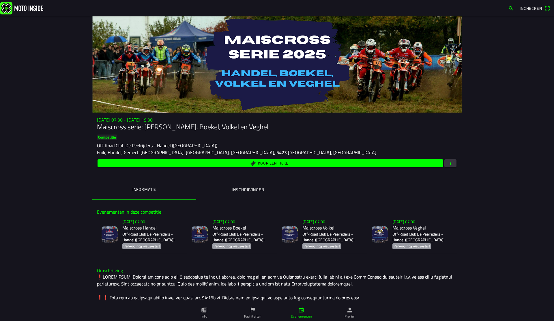
drag, startPoint x: 68, startPoint y: 79, endPoint x: 52, endPoint y: 42, distance: 40.2
click at [52, 41] on main "[DATE] 07:30 - [DATE] 19:30 Maiscross serie: Handel, Boekel, Volkel en Veghel C…" at bounding box center [277, 168] width 554 height 305
click at [65, 104] on main "[DATE] 07:30 - [DATE] 19:30 Maiscross serie: Handel, Boekel, Volkel en Veghel C…" at bounding box center [277, 168] width 554 height 305
click at [87, 221] on main "[DATE] 07:30 - [DATE] 19:30 Maiscross serie: Handel, Boekel, Volkel en Veghel C…" at bounding box center [277, 168] width 554 height 305
click at [149, 228] on h2 "Maiscross Handel" at bounding box center [152, 227] width 60 height 5
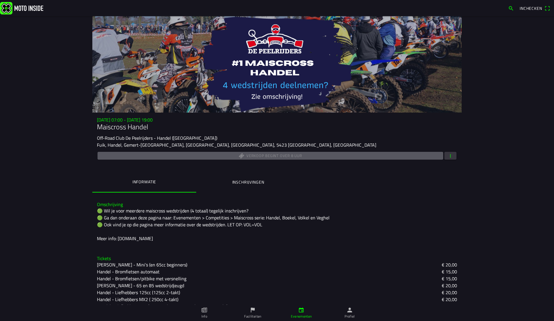
click at [449, 157] on span "button" at bounding box center [450, 156] width 5 height 8
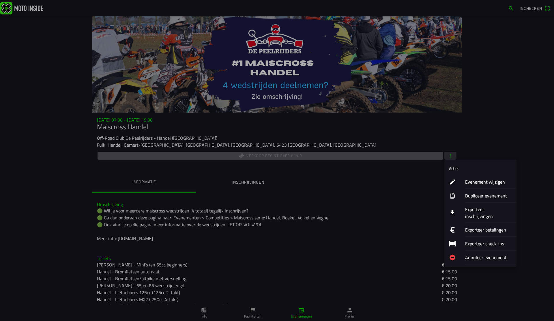
click at [473, 180] on ion-label "Evenement wijzigen" at bounding box center [488, 181] width 47 height 7
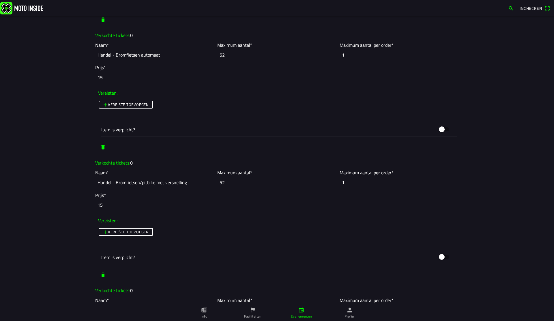
scroll to position [549, 0]
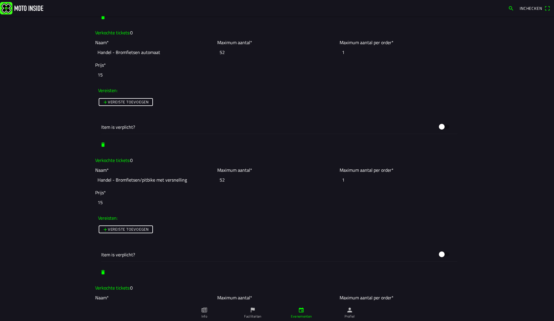
drag, startPoint x: 231, startPoint y: 180, endPoint x: 208, endPoint y: 179, distance: 23.4
click at [0, 0] on slot "Naam* Handel - Bromfietsen/pitbike met versnelling Maximum aantal* 52 Maximum a…" at bounding box center [0, 0] width 0 height 0
type input "45"
click at [44, 140] on main "Foto wijzigen Evenementnaam* Maiscross Handel Omschrijving* 🟢 Wil je voor meerd…" at bounding box center [277, 168] width 554 height 305
click at [48, 144] on main "Foto wijzigen Evenementnaam* Maiscross Handel Omschrijving* 🟢 Wil je voor meerd…" at bounding box center [277, 168] width 554 height 305
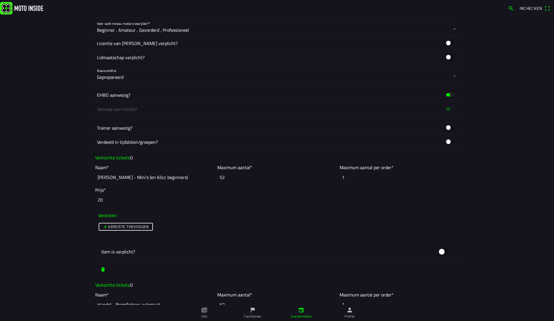
scroll to position [332, 0]
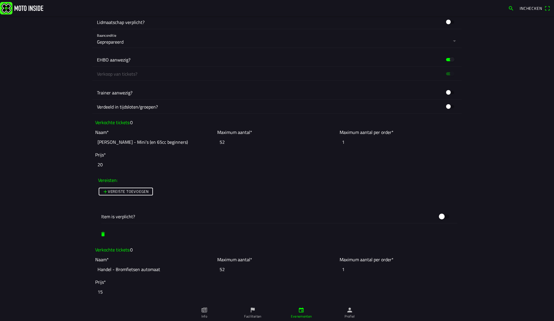
click at [59, 107] on main "Foto wijzigen Evenementnaam* Maiscross Handel Omschrijving* 🟢 Wil je voor meerd…" at bounding box center [277, 168] width 554 height 305
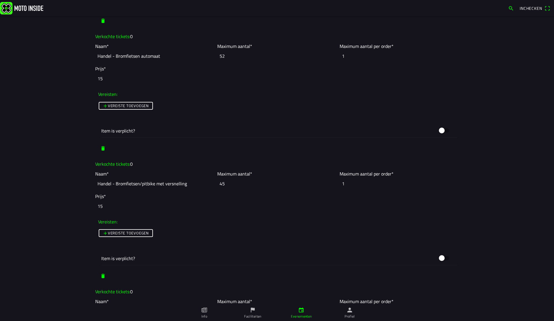
scroll to position [546, 0]
click at [231, 55] on input "52" at bounding box center [276, 54] width 119 height 13
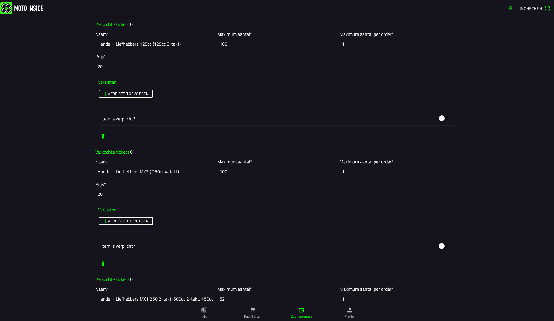
scroll to position [940, 0]
type input "50"
click at [249, 171] on input "100" at bounding box center [276, 170] width 119 height 13
type input "1"
type input "0"
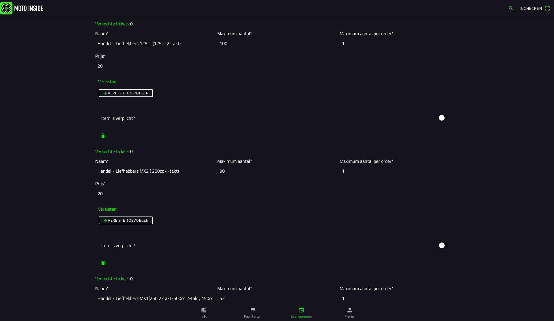
type input "90"
click at [58, 130] on main "Foto wijzigen Evenementnaam* Maiscross Handel Omschrijving* 🟢 Wil je voor meerd…" at bounding box center [277, 168] width 554 height 305
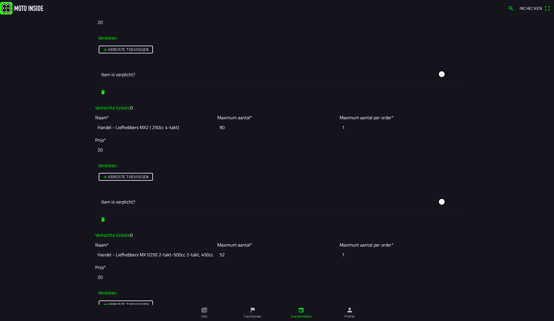
scroll to position [986, 0]
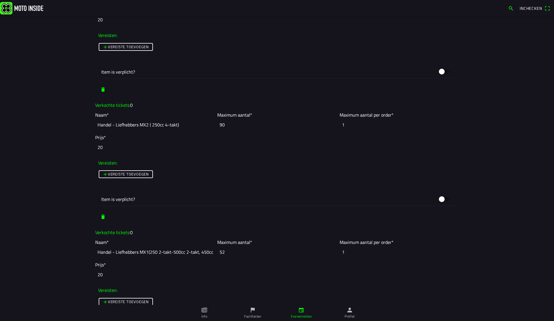
drag, startPoint x: 233, startPoint y: 252, endPoint x: 206, endPoint y: 248, distance: 26.8
click at [0, 0] on slot "Naam* Handel - Liefhebbers MX1(250 2-takt-500cc 2-takt, 450cc 4-takt) Maximum a…" at bounding box center [0, 0] width 0 height 0
type input "47"
click at [525, 199] on main "Foto wijzigen Evenementnaam* Maiscross Handel Omschrijving* 🟢 Wil je voor meerd…" at bounding box center [277, 168] width 554 height 305
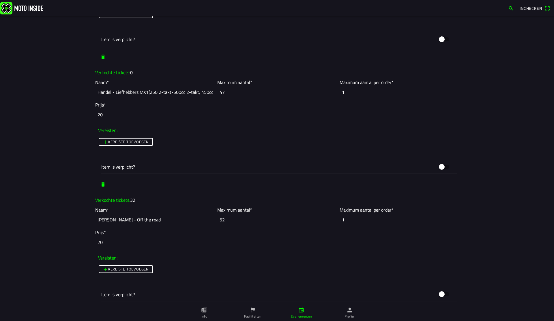
scroll to position [1152, 0]
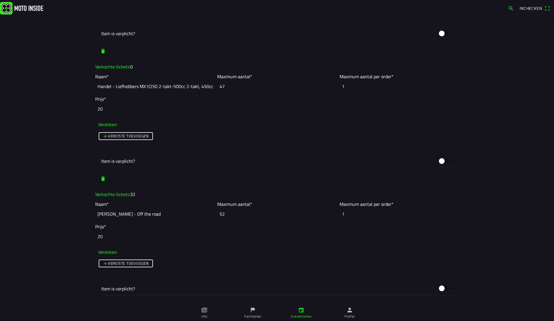
drag, startPoint x: 213, startPoint y: 212, endPoint x: 208, endPoint y: 211, distance: 5.2
click at [0, 0] on slot "Naam* Handel - Off the road Maximum aantal* 52 Maximum aantal per order* 1" at bounding box center [0, 0] width 0 height 0
click at [66, 116] on main "Foto wijzigen Evenementnaam* Maiscross Handel Omschrijving* 🟢 Wil je voor meerd…" at bounding box center [277, 168] width 554 height 305
click at [243, 212] on input "47" at bounding box center [276, 213] width 119 height 13
type input "48"
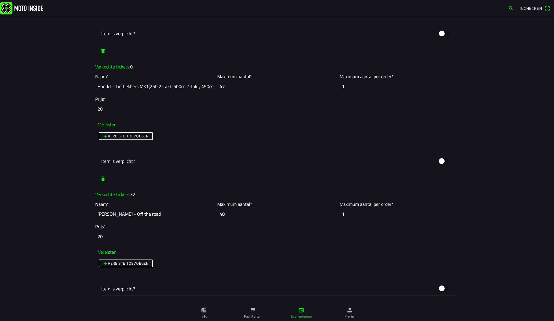
click at [49, 186] on main "Foto wijzigen Evenementnaam* Maiscross Handel Omschrijving* 🟢 Wil je voor meerd…" at bounding box center [277, 168] width 554 height 305
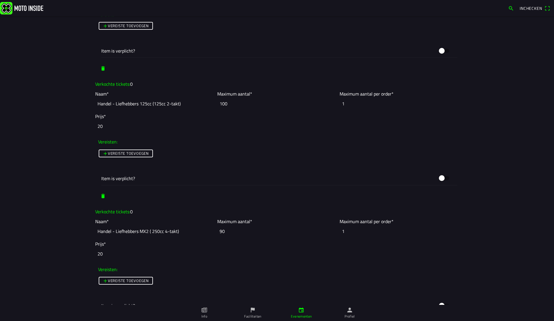
scroll to position [878, 0]
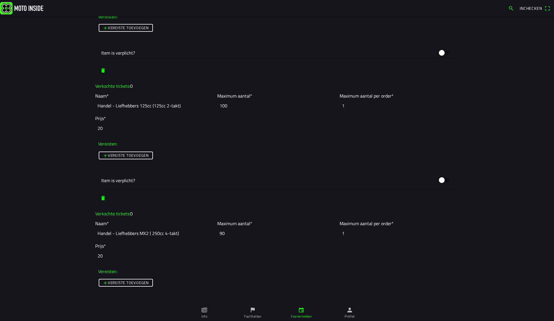
drag, startPoint x: 228, startPoint y: 105, endPoint x: 213, endPoint y: 103, distance: 15.2
click at [0, 0] on slot "Naam* Handel - Liefhebbers 125cc (125cc 2-takt) Maximum aantal* 100 Maximum aan…" at bounding box center [0, 0] width 0 height 0
type input "95"
click at [66, 87] on main "Foto wijzigen Evenementnaam* Maiscross Handel Omschrijving* 🟢 Wil je voor meerd…" at bounding box center [277, 168] width 554 height 305
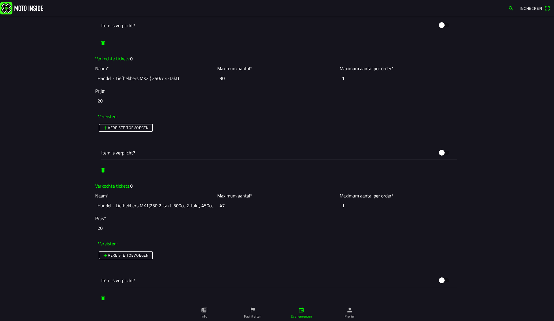
scroll to position [1058, 0]
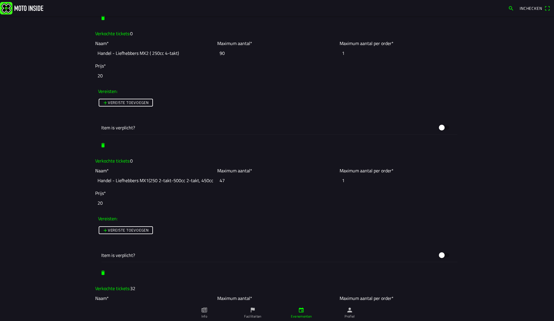
click at [233, 181] on input "47" at bounding box center [276, 180] width 119 height 13
type input "46"
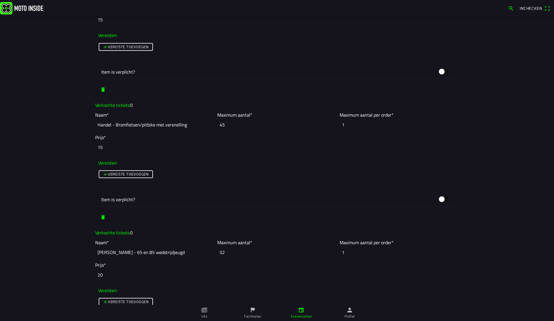
scroll to position [569, 0]
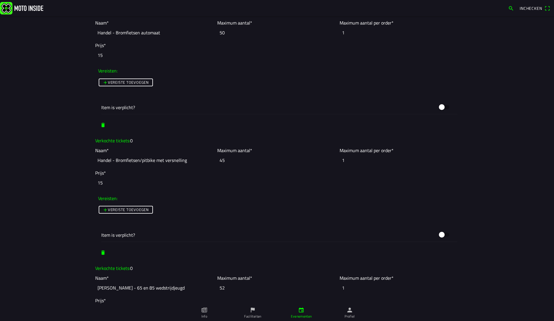
click at [231, 160] on input "45" at bounding box center [276, 160] width 119 height 13
type input "45"
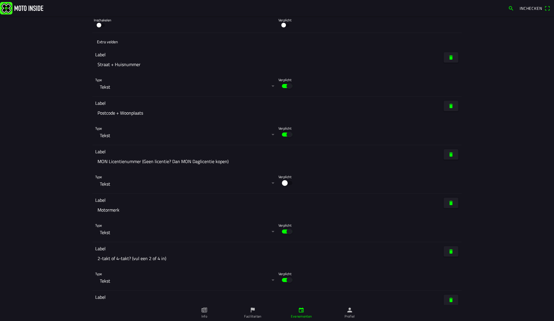
scroll to position [3003, 0]
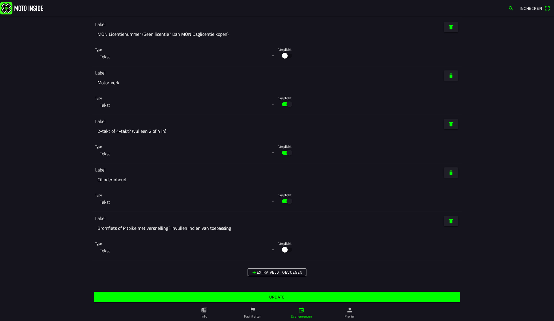
click at [315, 295] on span "Update" at bounding box center [277, 297] width 356 height 10
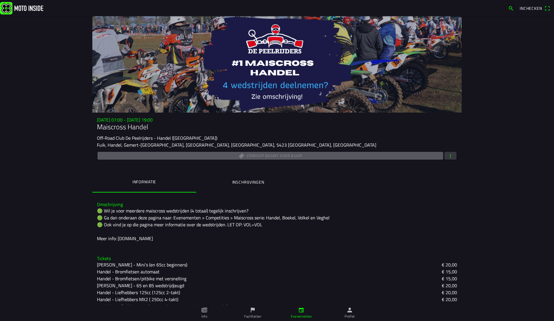
click at [252, 314] on ion-label "Faciliteiten" at bounding box center [252, 316] width 17 height 5
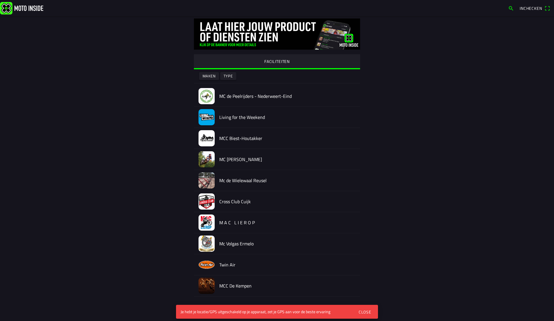
click at [365, 311] on div "Close" at bounding box center [365, 312] width 13 height 6
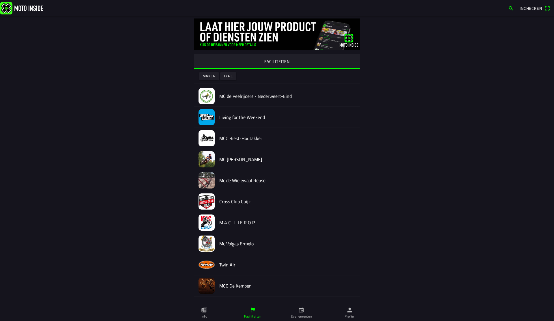
click at [308, 314] on ion-label "Evenementen" at bounding box center [301, 316] width 21 height 5
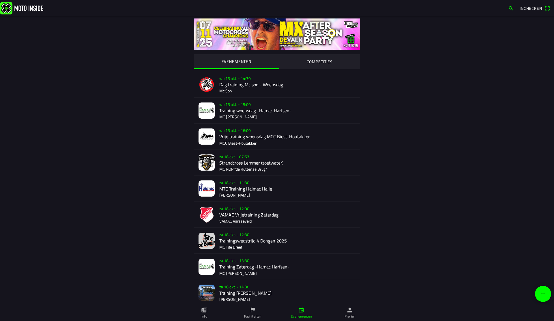
click at [0, 0] on slot "COMPETITIES" at bounding box center [0, 0] width 0 height 0
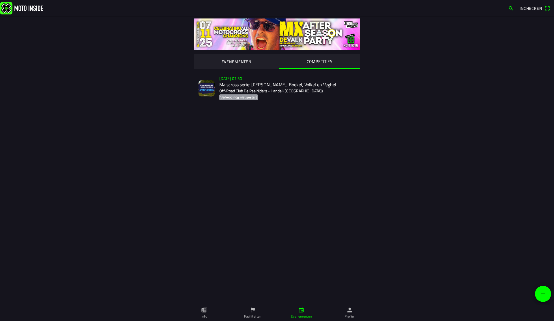
click at [271, 89] on div "zo 2 nov. - 07:30 Maiscross serie: Handel, Boekel, Volkel en Veghel Off-Road Cl…" at bounding box center [287, 88] width 136 height 33
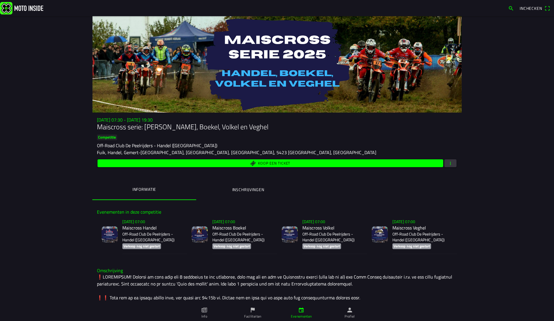
click at [244, 195] on button "Inschrijvingen" at bounding box center [248, 190] width 104 height 20
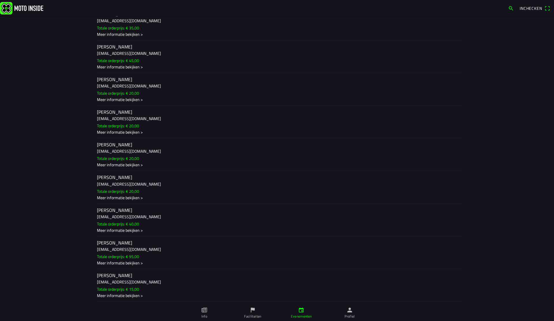
scroll to position [632, 0]
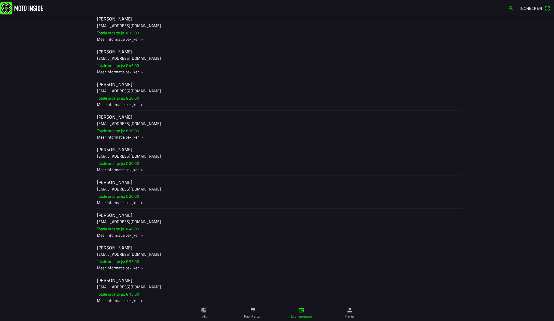
click at [132, 105] on div "Meer informatie bekijken >" at bounding box center [277, 104] width 360 height 6
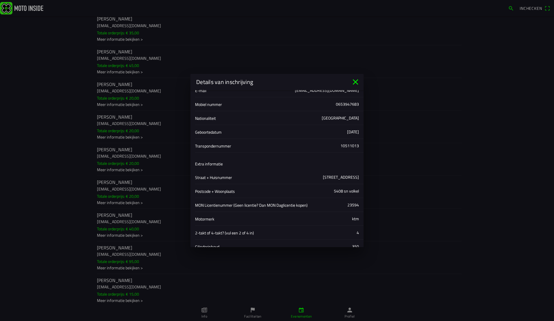
scroll to position [127, 0]
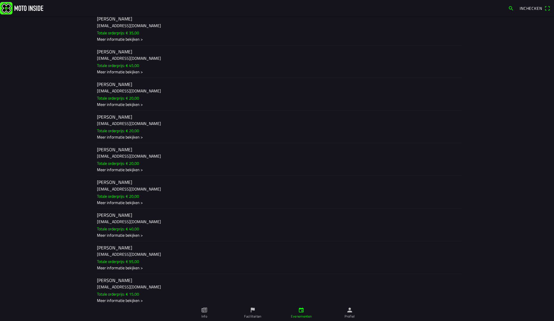
click at [67, 119] on ion-backdrop at bounding box center [277, 160] width 554 height 321
click at [0, 0] on slot "Totale orderprijs: € 20,00" at bounding box center [0, 0] width 0 height 0
click at [68, 100] on ion-backdrop at bounding box center [277, 160] width 554 height 321
click at [116, 159] on h3 "[EMAIL_ADDRESS][DOMAIN_NAME]" at bounding box center [277, 156] width 360 height 6
click at [64, 123] on ion-backdrop at bounding box center [277, 160] width 554 height 321
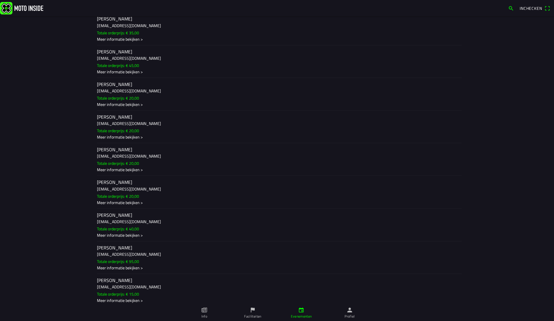
click at [159, 158] on h3 "[EMAIL_ADDRESS][DOMAIN_NAME]" at bounding box center [277, 156] width 360 height 6
click at [35, 152] on ion-backdrop at bounding box center [277, 160] width 554 height 321
click at [158, 131] on ion-label "[PERSON_NAME] [EMAIL_ADDRESS][DOMAIN_NAME] Totale orderprijs: € 20,00 Meer info…" at bounding box center [277, 127] width 360 height 26
click at [85, 156] on ion-backdrop at bounding box center [277, 160] width 554 height 321
click at [161, 195] on ion-label "[PERSON_NAME] [EMAIL_ADDRESS][DOMAIN_NAME] Totale orderprijs: € 20,00 Meer info…" at bounding box center [277, 192] width 360 height 26
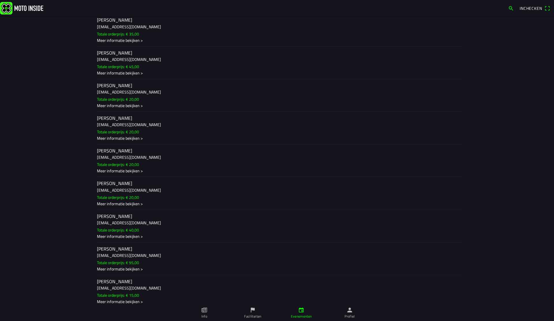
click at [70, 177] on ion-backdrop at bounding box center [277, 160] width 554 height 321
click at [166, 223] on h3 "[EMAIL_ADDRESS][DOMAIN_NAME]" at bounding box center [277, 223] width 360 height 6
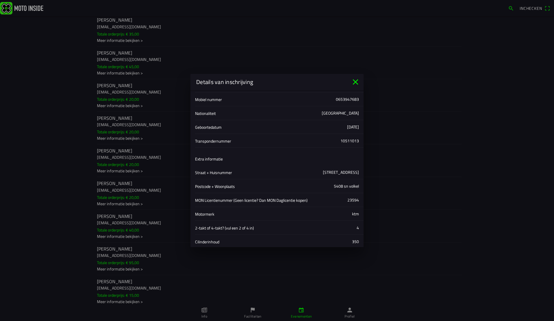
scroll to position [167, 0]
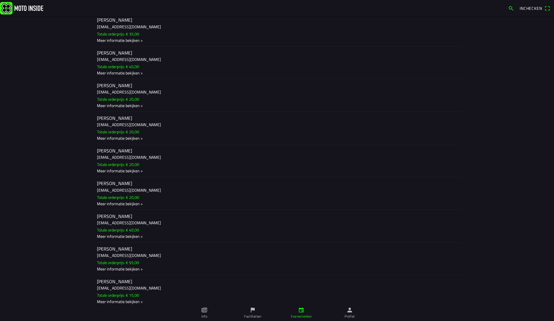
click at [40, 207] on ion-backdrop at bounding box center [277, 160] width 554 height 321
click at [150, 224] on h3 "[EMAIL_ADDRESS][DOMAIN_NAME]" at bounding box center [277, 223] width 360 height 6
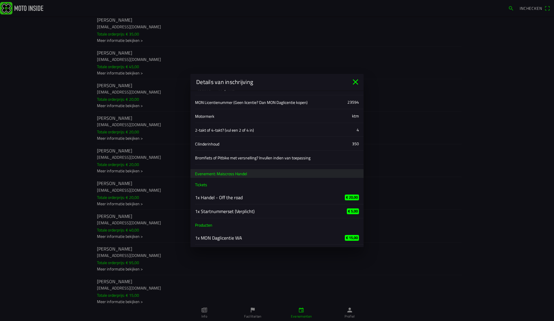
click at [357, 83] on icon "close" at bounding box center [355, 81] width 5 height 5
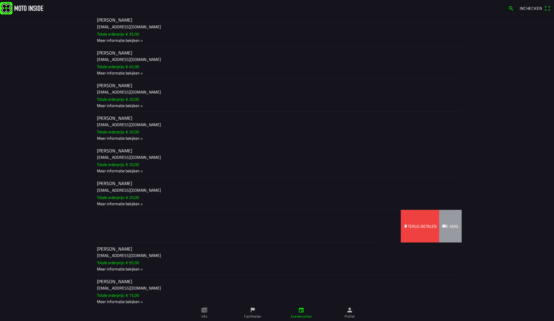
drag, startPoint x: 166, startPoint y: 223, endPoint x: 111, endPoint y: 225, distance: 54.9
click at [111, 225] on ion-item-sliding "Joost Derks derks99@hotmail.com Totale orderprijs: € 40,00 Meer informatie beki…" at bounding box center [276, 225] width 369 height 33
click at [407, 221] on span "Terug betalen" at bounding box center [420, 225] width 33 height 33
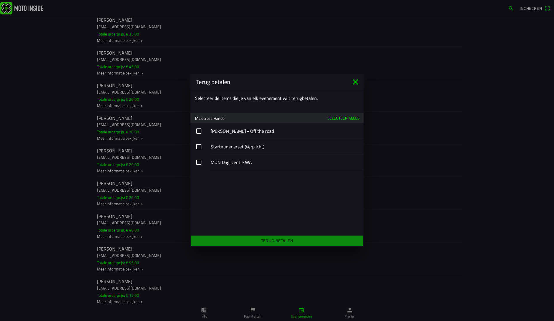
click at [201, 164] on button "button" at bounding box center [276, 162] width 173 height 16
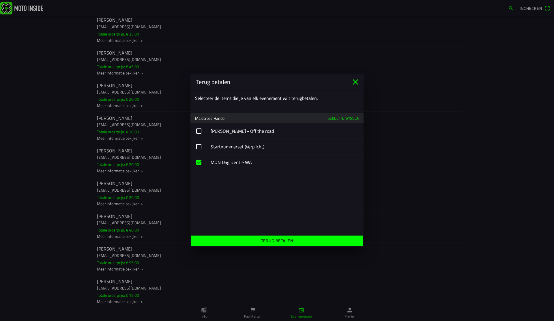
click at [0, 0] on slot "Terug betalen" at bounding box center [0, 0] width 0 height 0
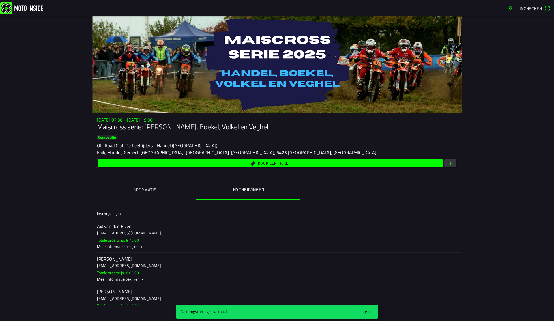
scroll to position [0, 0]
click at [245, 183] on button "Inschrijvingen" at bounding box center [248, 188] width 104 height 19
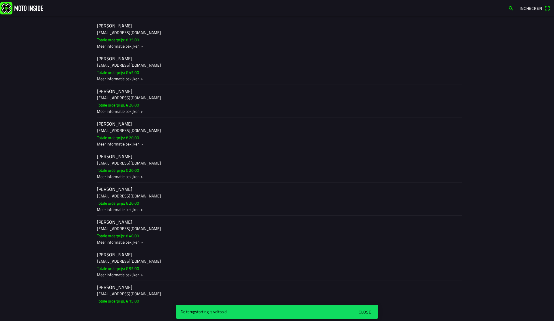
scroll to position [631, 0]
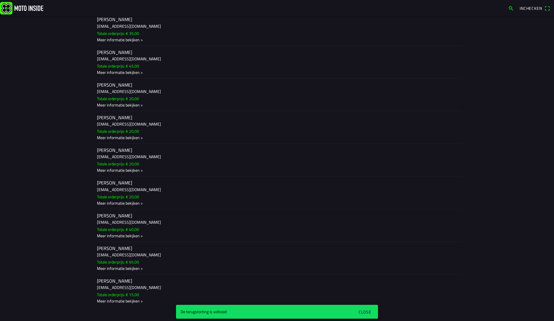
click at [168, 93] on h3 "[EMAIL_ADDRESS][DOMAIN_NAME]" at bounding box center [277, 91] width 360 height 6
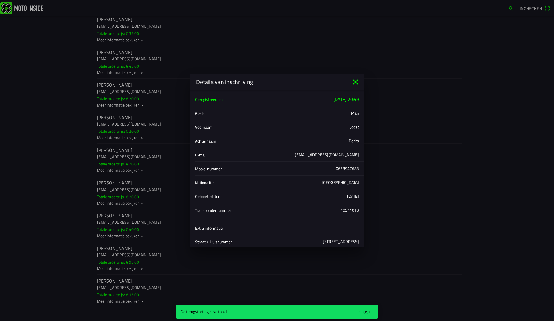
scroll to position [127, 0]
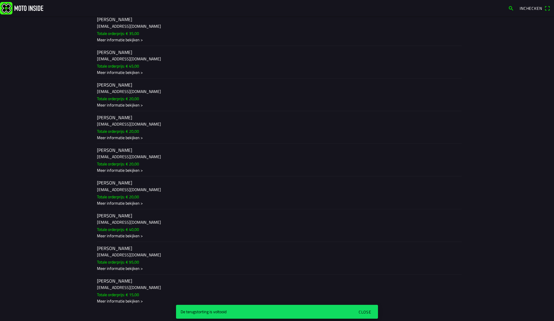
click at [71, 148] on ion-backdrop at bounding box center [277, 160] width 554 height 321
click at [185, 92] on h3 "[EMAIL_ADDRESS][DOMAIN_NAME]" at bounding box center [277, 91] width 360 height 6
click at [152, 131] on ion-backdrop at bounding box center [277, 160] width 554 height 321
click at [143, 127] on h3 "[EMAIL_ADDRESS][DOMAIN_NAME]" at bounding box center [277, 124] width 360 height 6
click at [97, 155] on ion-backdrop at bounding box center [277, 160] width 554 height 321
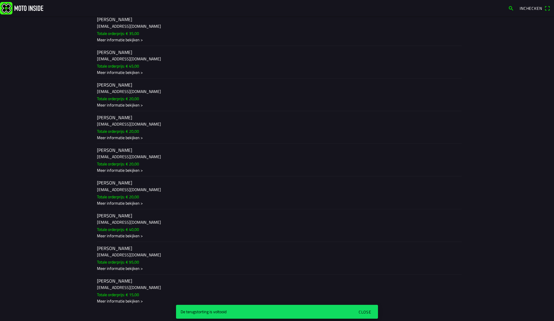
click at [193, 160] on ion-label "[PERSON_NAME] [EMAIL_ADDRESS][DOMAIN_NAME] Totale orderprijs: € 20,00 Meer info…" at bounding box center [277, 160] width 360 height 26
click at [71, 176] on ion-backdrop at bounding box center [277, 160] width 554 height 321
click at [158, 190] on h3 "[EMAIL_ADDRESS][DOMAIN_NAME]" at bounding box center [277, 189] width 360 height 6
click at [69, 208] on ion-backdrop at bounding box center [277, 160] width 554 height 321
click at [181, 220] on h3 "[EMAIL_ADDRESS][DOMAIN_NAME]" at bounding box center [277, 222] width 360 height 6
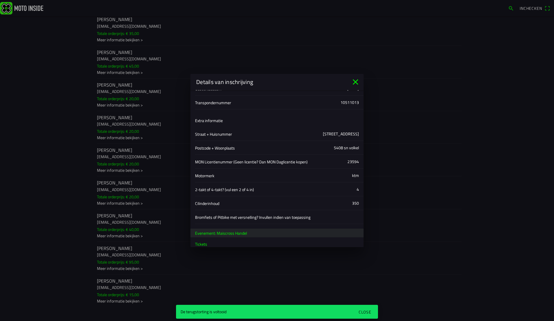
scroll to position [167, 0]
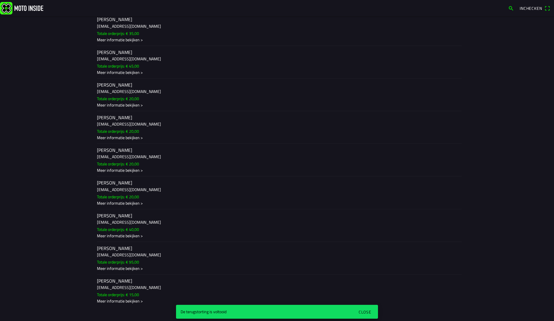
drag, startPoint x: 60, startPoint y: 209, endPoint x: 60, endPoint y: 206, distance: 2.9
click at [59, 209] on ion-backdrop at bounding box center [277, 160] width 554 height 321
drag, startPoint x: 213, startPoint y: 127, endPoint x: 157, endPoint y: 128, distance: 56.6
click at [157, 128] on ion-item-sliding "[PERSON_NAME] [EMAIL_ADDRESS][DOMAIN_NAME] Totale orderprijs: € 20,00 Meer info…" at bounding box center [276, 127] width 369 height 33
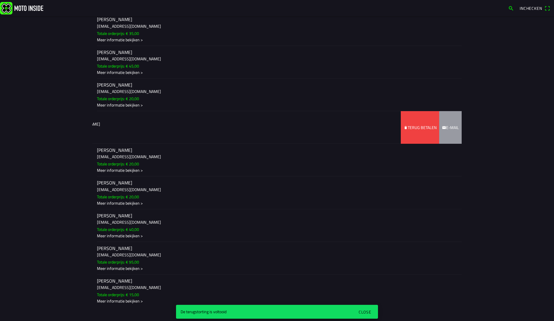
click at [0, 0] on slot "Terug betalen" at bounding box center [0, 0] width 0 height 0
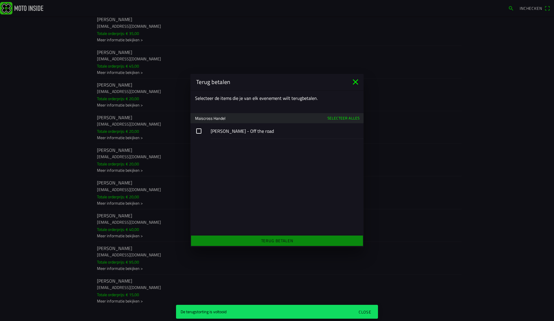
click at [244, 133] on button "button" at bounding box center [276, 131] width 173 height 16
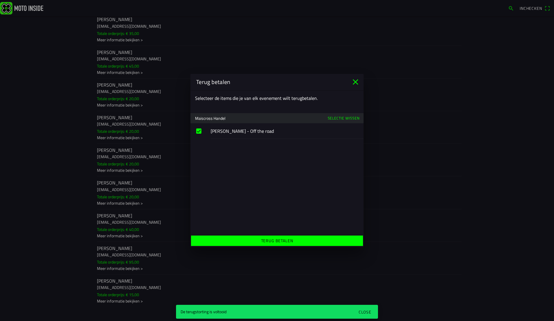
click at [0, 0] on slot "Terug betalen" at bounding box center [0, 0] width 0 height 0
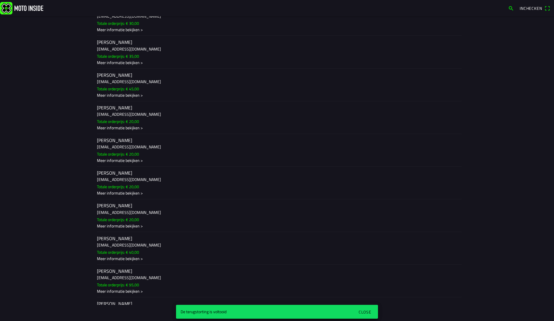
scroll to position [587, 0]
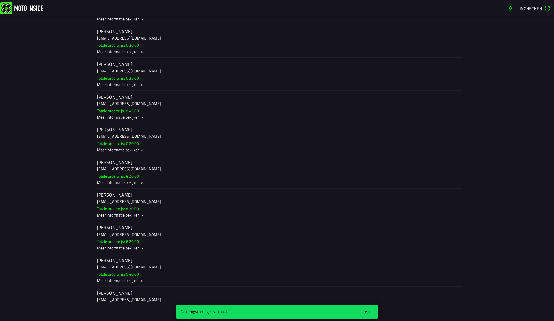
click at [225, 140] on ion-label "[PERSON_NAME] [EMAIL_ADDRESS][DOMAIN_NAME] Totale orderprijs: € 20,00 Meer info…" at bounding box center [277, 139] width 360 height 26
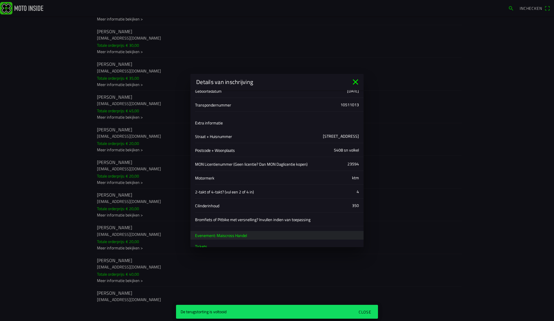
scroll to position [127, 0]
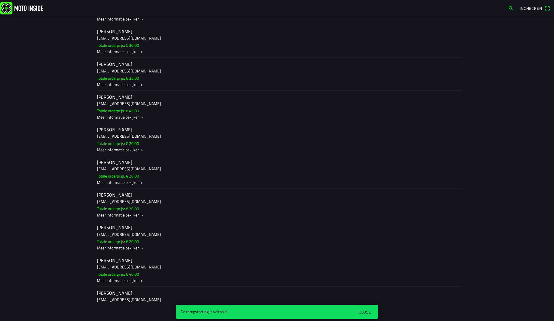
click at [62, 128] on ion-backdrop at bounding box center [277, 160] width 554 height 321
click at [187, 136] on h3 "[EMAIL_ADDRESS][DOMAIN_NAME]" at bounding box center [277, 136] width 360 height 6
click at [77, 149] on ion-backdrop at bounding box center [277, 160] width 554 height 321
drag, startPoint x: 181, startPoint y: 140, endPoint x: 115, endPoint y: 143, distance: 66.1
click at [115, 143] on ion-item-sliding "[PERSON_NAME] [EMAIL_ADDRESS][DOMAIN_NAME] Totale orderprijs: € 20,00 Meer info…" at bounding box center [276, 139] width 369 height 33
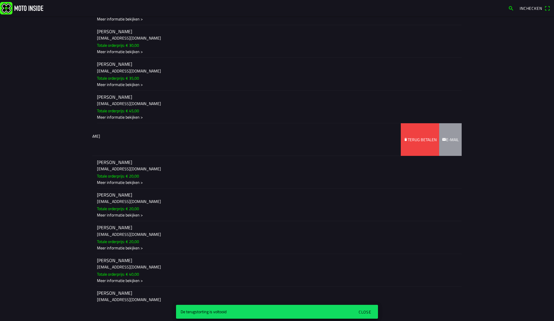
click at [0, 0] on slot "Terug betalen" at bounding box center [0, 0] width 0 height 0
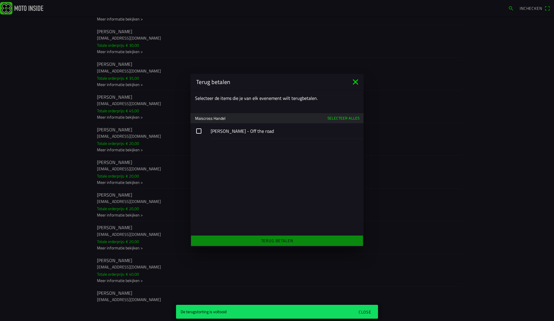
click at [269, 134] on button "button" at bounding box center [276, 131] width 173 height 16
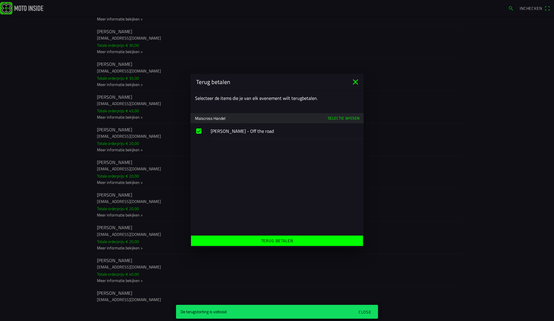
click at [0, 0] on slot "Terug betalen" at bounding box center [0, 0] width 0 height 0
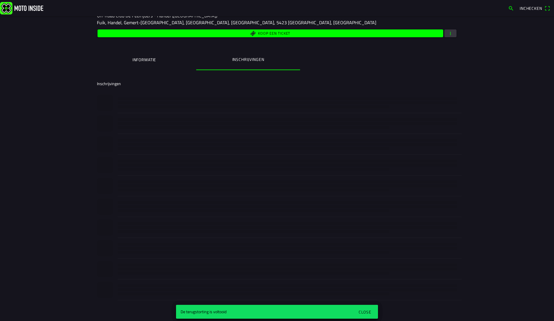
scroll to position [0, 0]
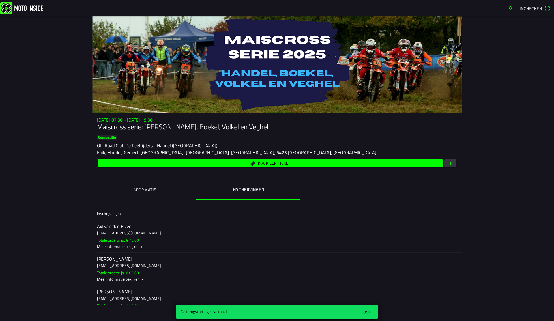
click at [51, 89] on main "zo 2 nov. - 07:30 - zo 23 nov. - 19:30 Maiscross serie: Handel, Boekel, Volkel …" at bounding box center [277, 168] width 554 height 305
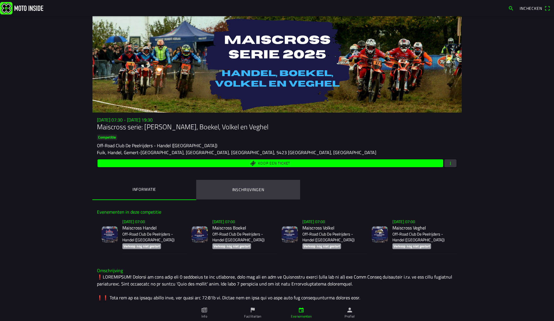
click at [242, 183] on button "Inschrijvingen" at bounding box center [248, 190] width 104 height 20
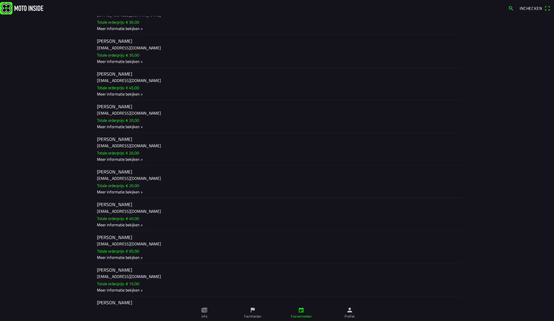
scroll to position [611, 0]
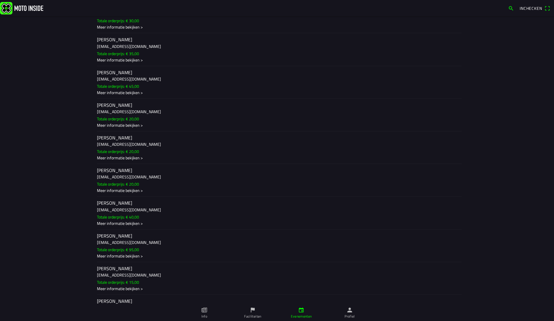
click at [153, 217] on ion-label "[PERSON_NAME] [EMAIL_ADDRESS][DOMAIN_NAME] Totale orderprijs: € 40,00 Meer info…" at bounding box center [277, 213] width 360 height 26
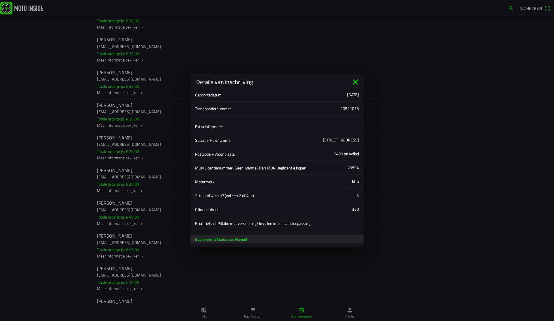
scroll to position [167, 0]
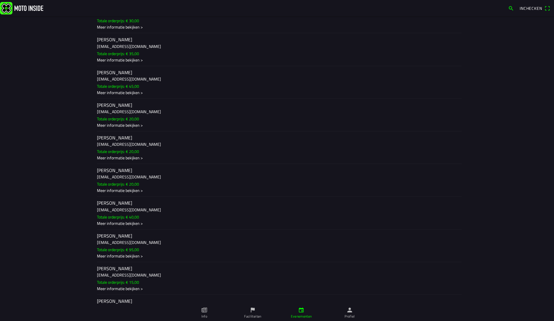
click at [54, 192] on ion-backdrop at bounding box center [277, 160] width 554 height 321
click at [177, 143] on h3 "[EMAIL_ADDRESS][DOMAIN_NAME]" at bounding box center [277, 144] width 360 height 6
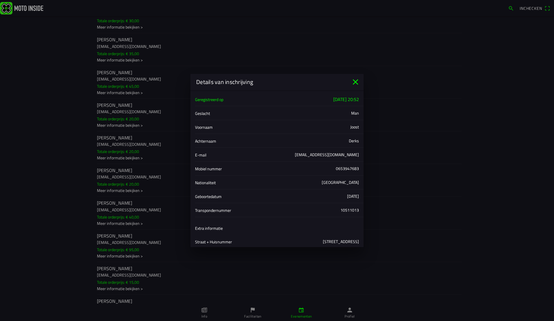
scroll to position [127, 0]
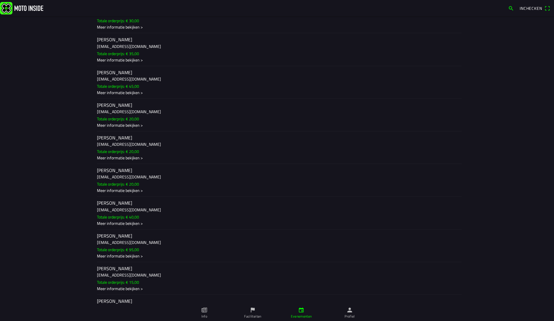
click at [55, 156] on ion-backdrop at bounding box center [277, 160] width 554 height 321
click at [123, 145] on h3 "[EMAIL_ADDRESS][DOMAIN_NAME]" at bounding box center [277, 144] width 360 height 6
click at [58, 154] on ion-backdrop at bounding box center [277, 160] width 554 height 321
click at [155, 180] on ion-label "Joost Derks derks99@hotmail.com Totale orderprijs: € 20,00 Meer informatie beki…" at bounding box center [277, 180] width 360 height 26
click at [27, 173] on ion-backdrop at bounding box center [277, 160] width 554 height 321
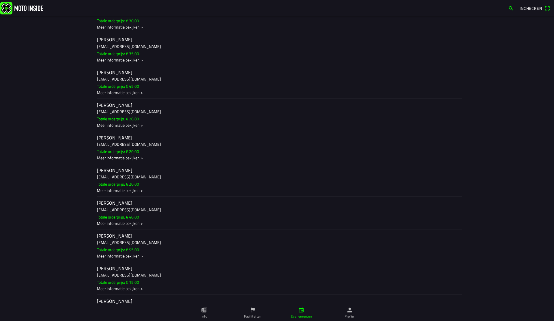
click at [169, 211] on h3 "[EMAIL_ADDRESS][DOMAIN_NAME]" at bounding box center [277, 209] width 360 height 6
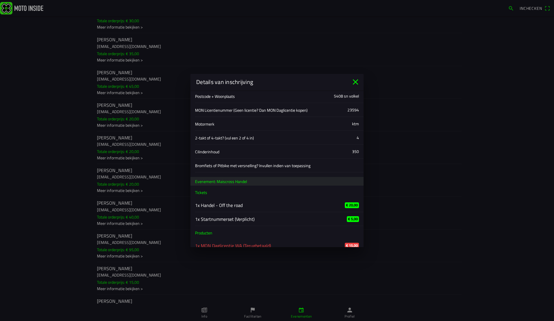
scroll to position [167, 0]
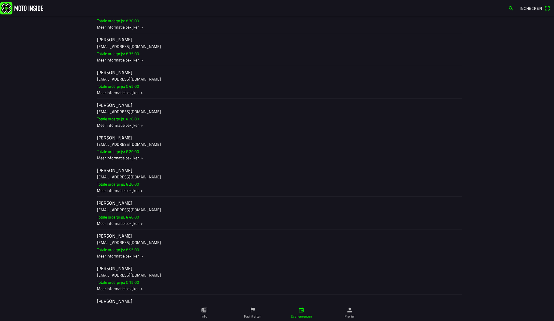
click at [31, 185] on ion-backdrop at bounding box center [277, 160] width 554 height 321
click at [176, 112] on h3 "[EMAIL_ADDRESS][DOMAIN_NAME]" at bounding box center [277, 111] width 360 height 6
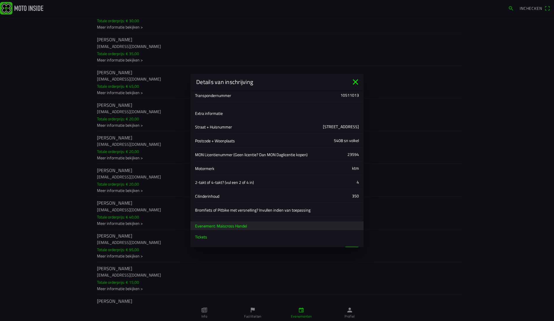
scroll to position [127, 0]
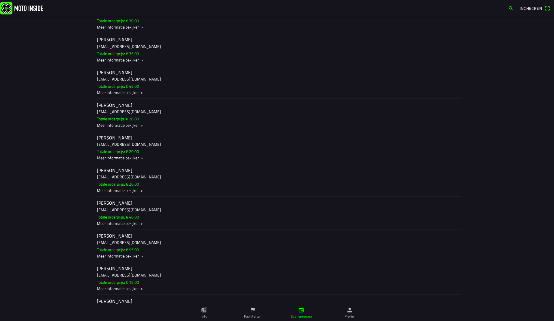
click at [50, 151] on ion-backdrop at bounding box center [277, 160] width 554 height 321
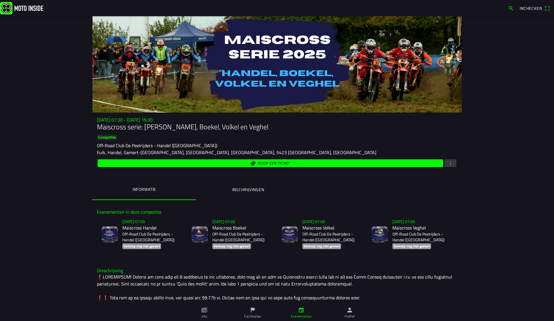
click at [270, 187] on button "Inschrijvingen" at bounding box center [248, 190] width 104 height 20
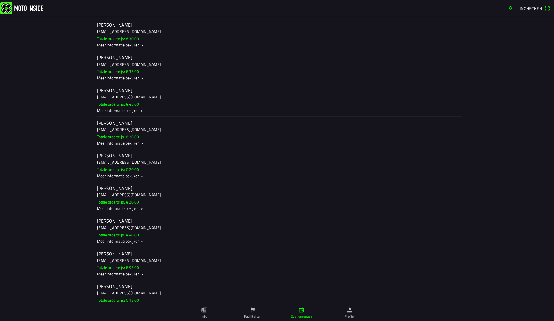
scroll to position [594, 0]
click at [150, 136] on ion-label "[PERSON_NAME] [EMAIL_ADDRESS][DOMAIN_NAME] Totale orderprijs: € 20,00 Meer info…" at bounding box center [277, 132] width 360 height 26
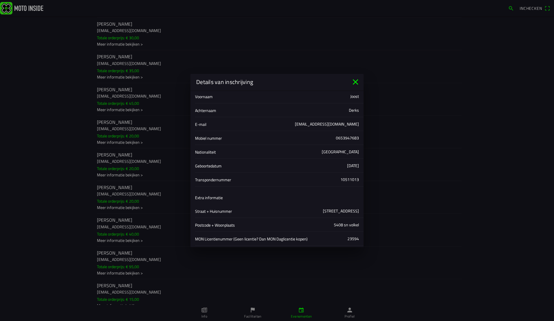
scroll to position [127, 0]
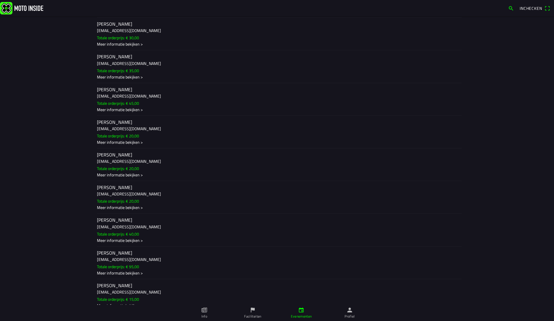
click at [39, 151] on ion-backdrop at bounding box center [277, 160] width 554 height 321
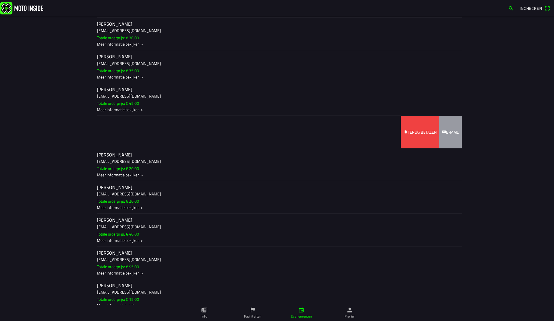
drag, startPoint x: 206, startPoint y: 136, endPoint x: 119, endPoint y: 137, distance: 86.8
click at [119, 137] on ion-item-sliding "[PERSON_NAME] [EMAIL_ADDRESS][DOMAIN_NAME] Totale orderprijs: € 20,00 Meer info…" at bounding box center [276, 132] width 369 height 33
click at [0, 0] on slot "Terug betalen" at bounding box center [0, 0] width 0 height 0
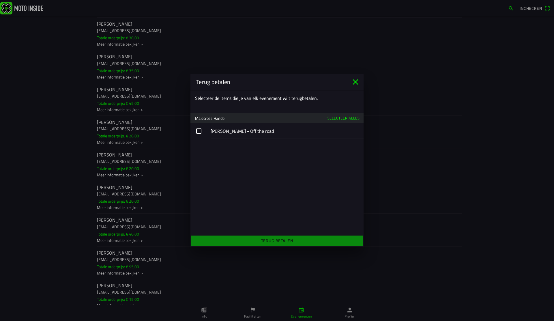
click at [239, 131] on button "button" at bounding box center [276, 131] width 173 height 16
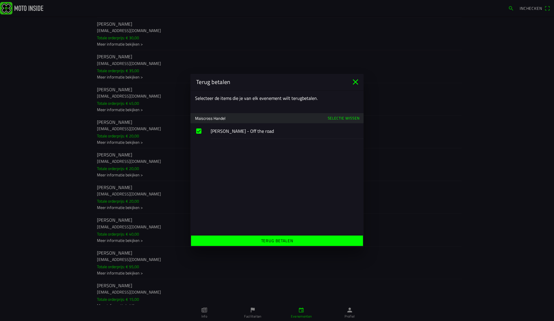
click at [293, 241] on span "Terug betalen" at bounding box center [276, 240] width 163 height 10
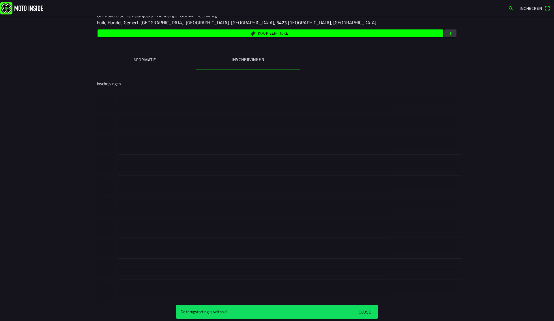
scroll to position [0, 0]
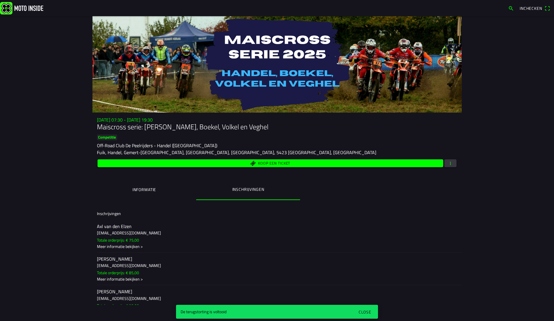
click at [363, 310] on div "Close" at bounding box center [365, 312] width 13 height 6
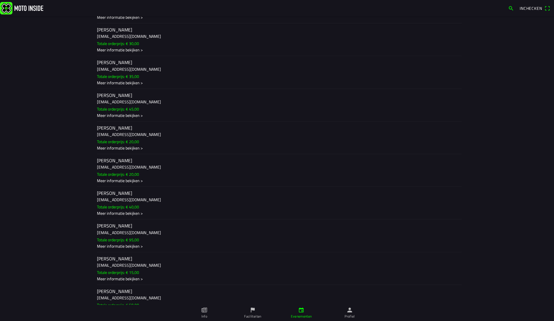
scroll to position [590, 0]
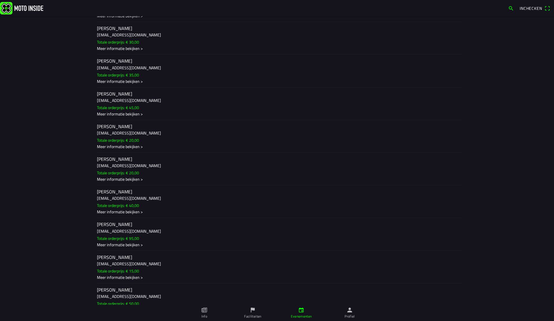
click at [192, 207] on ion-label "[PERSON_NAME] [EMAIL_ADDRESS][DOMAIN_NAME] Totale orderprijs: € 40,00 Meer info…" at bounding box center [277, 201] width 360 height 26
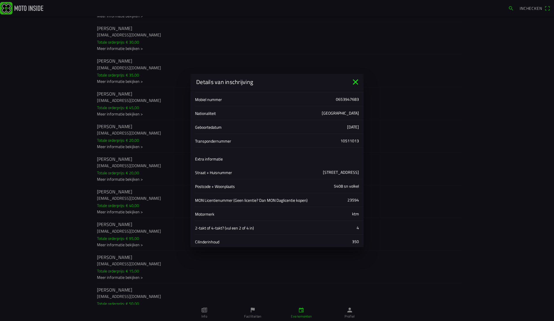
scroll to position [167, 0]
